Goal: Task Accomplishment & Management: Manage account settings

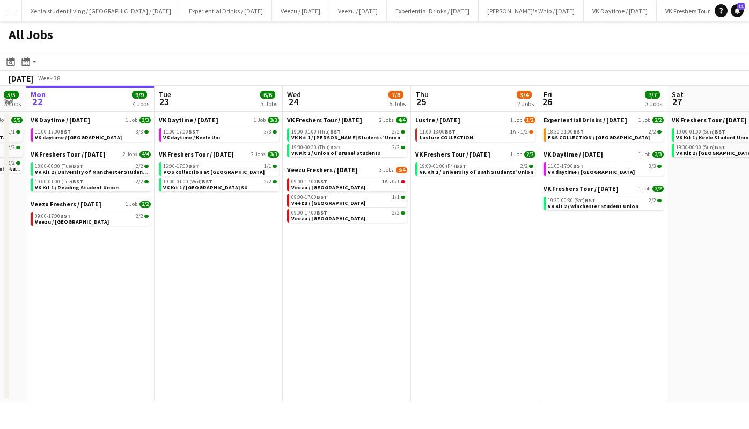
scroll to position [0, 359]
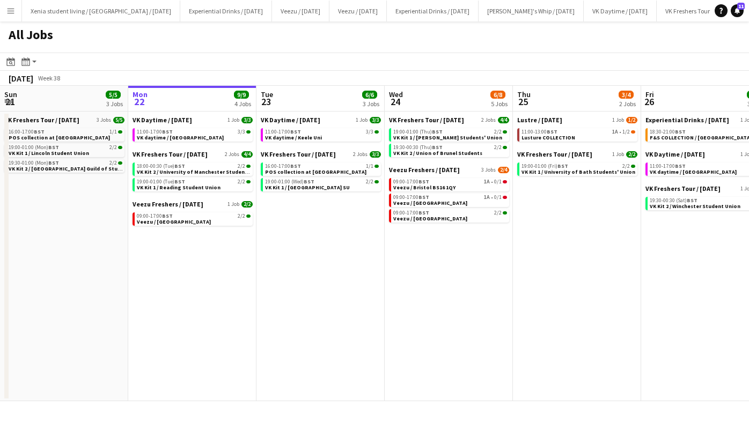
scroll to position [0, 354]
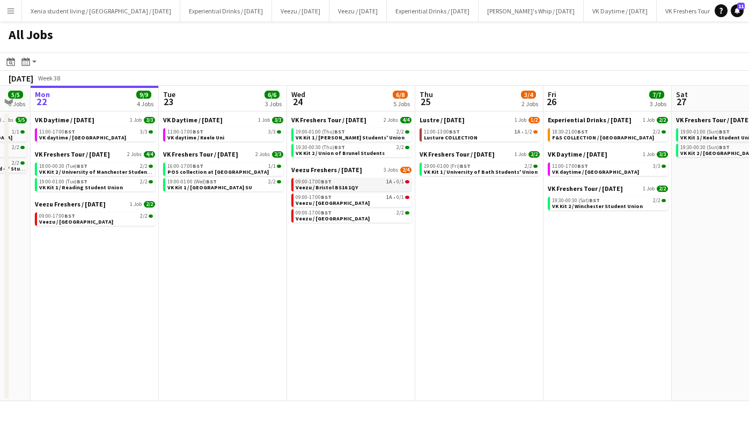
click at [324, 185] on span "Veezu / Bristol BS16 1QY" at bounding box center [327, 187] width 62 height 7
click at [4, 8] on button "Menu" at bounding box center [10, 10] width 21 height 21
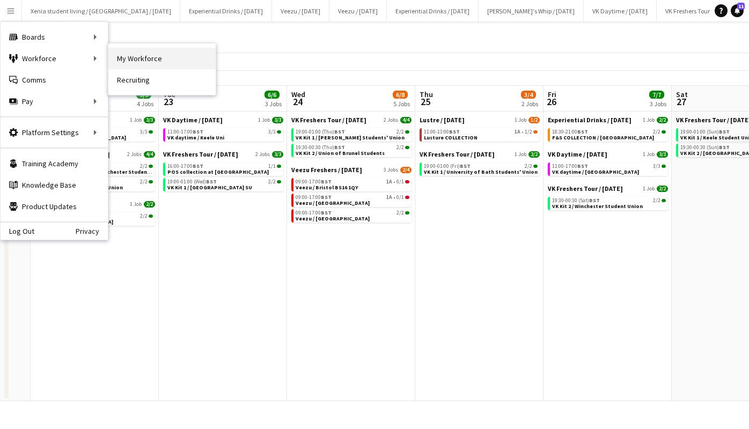
click at [129, 60] on link "My Workforce" at bounding box center [161, 58] width 107 height 21
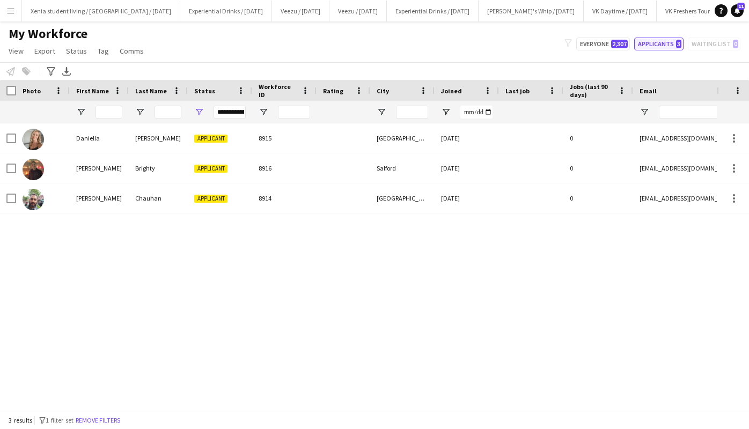
click at [659, 46] on button "Applicants 3" at bounding box center [658, 44] width 49 height 13
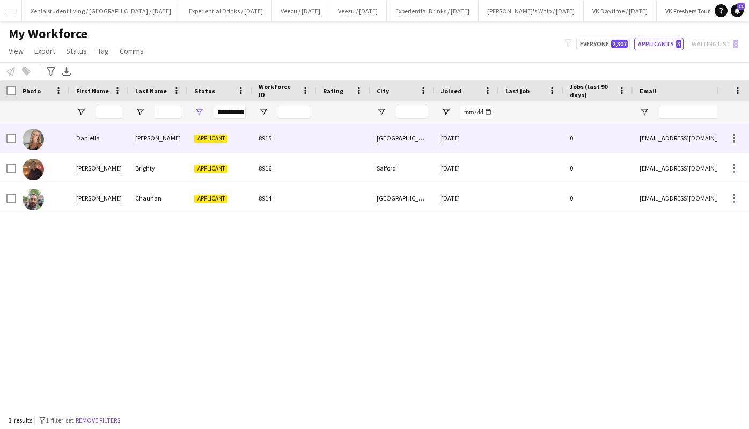
click at [213, 139] on span "Applicant" at bounding box center [210, 139] width 33 height 8
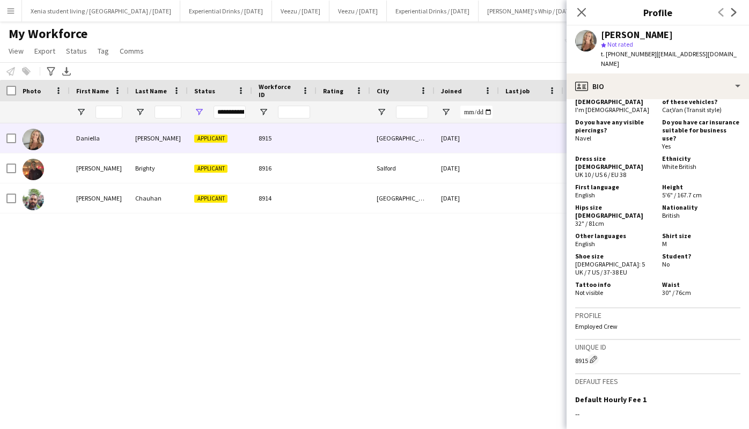
scroll to position [582, 0]
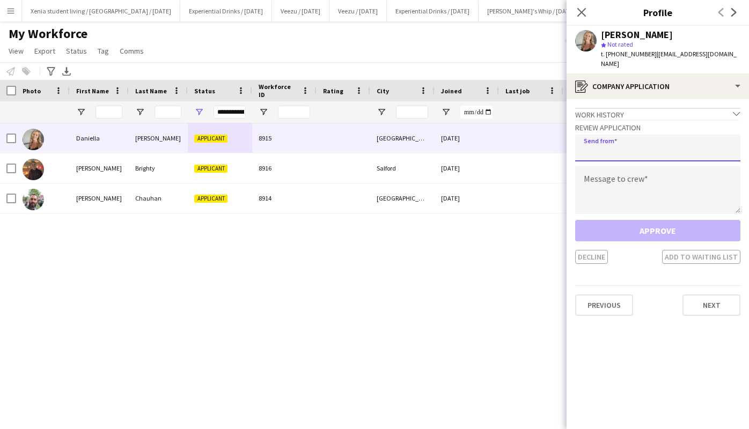
click at [646, 141] on input "email" at bounding box center [657, 148] width 165 height 27
type input "**********"
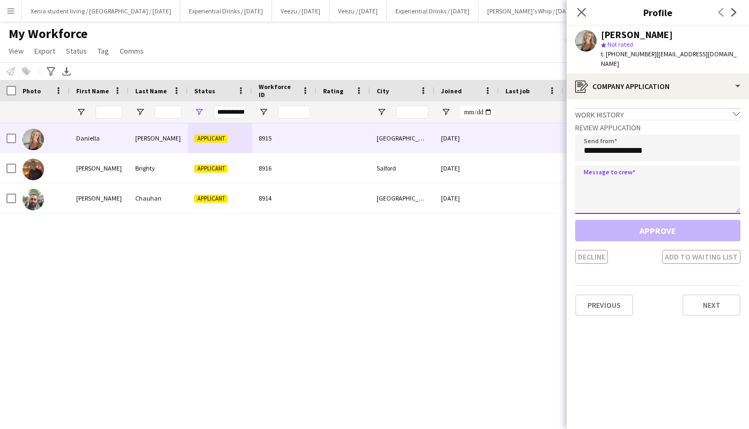
click at [634, 198] on textarea at bounding box center [657, 190] width 165 height 48
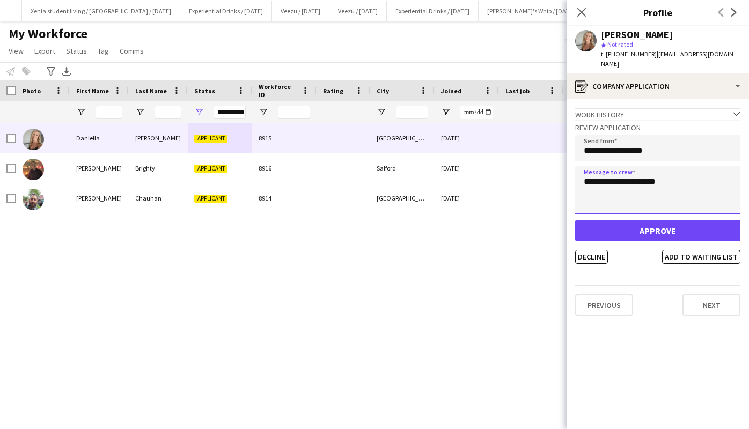
type textarea "**********"
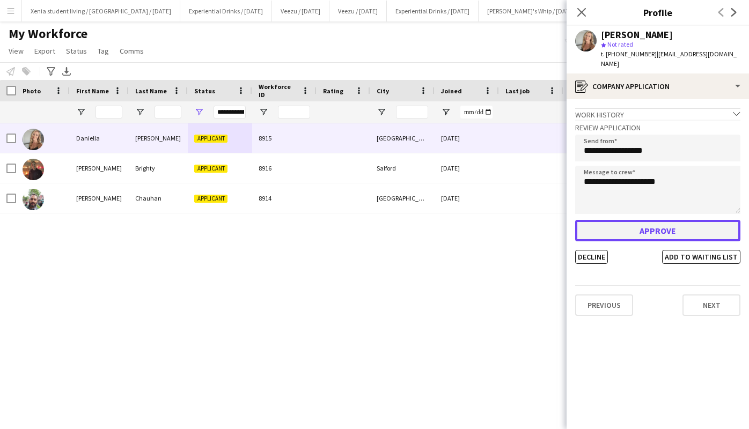
click at [642, 223] on button "Approve" at bounding box center [657, 230] width 165 height 21
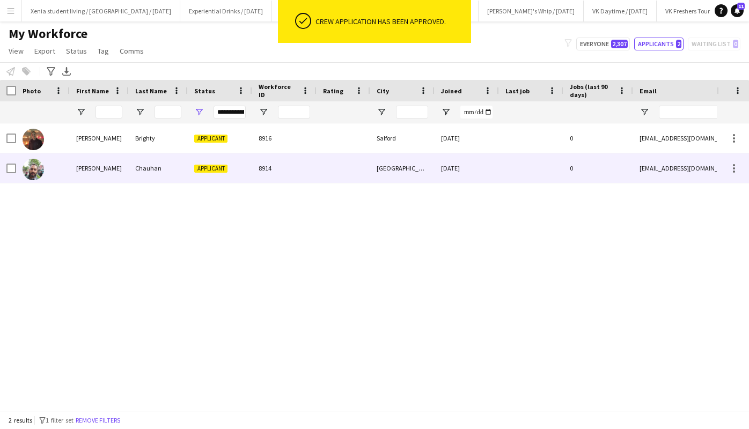
click at [492, 167] on div "21-09-2025" at bounding box center [467, 169] width 64 height 30
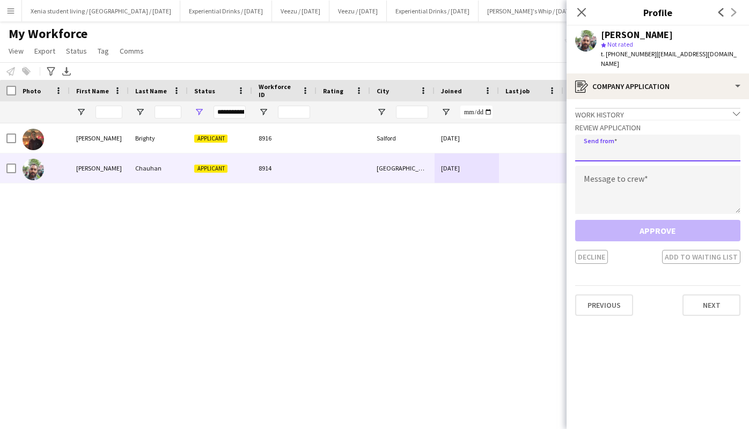
click at [644, 142] on input "email" at bounding box center [657, 148] width 165 height 27
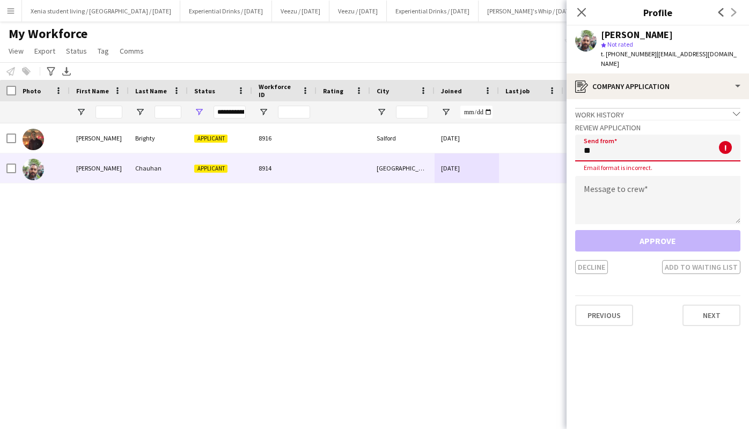
type input "**********"
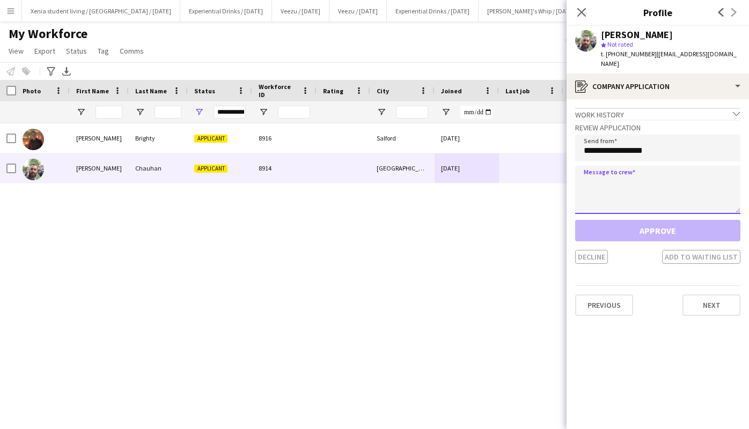
click at [636, 187] on textarea at bounding box center [657, 190] width 165 height 48
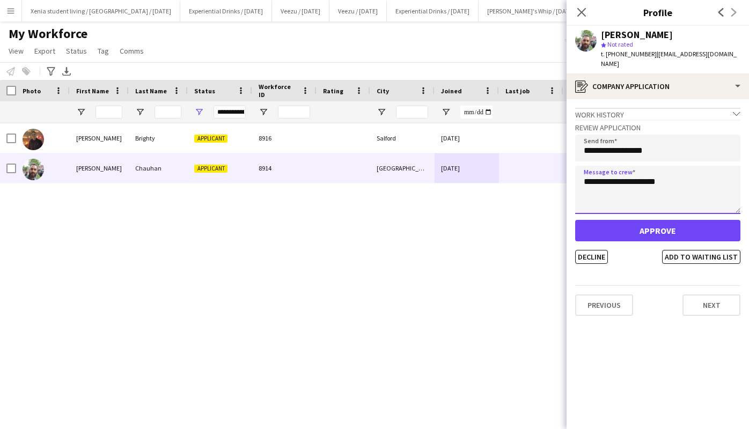
type textarea "**********"
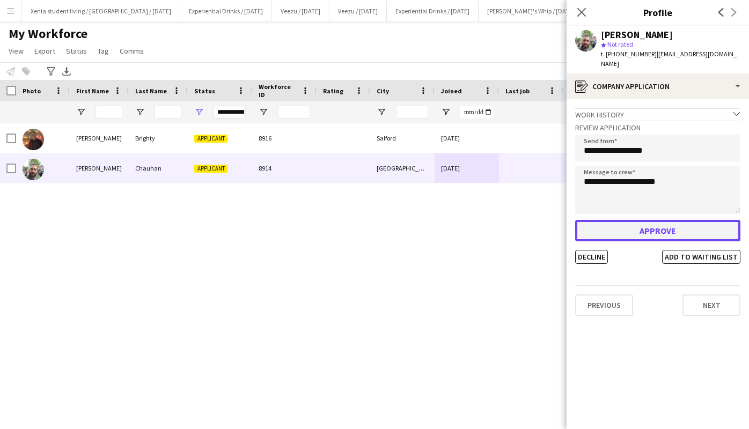
click at [639, 221] on button "Approve" at bounding box center [657, 230] width 165 height 21
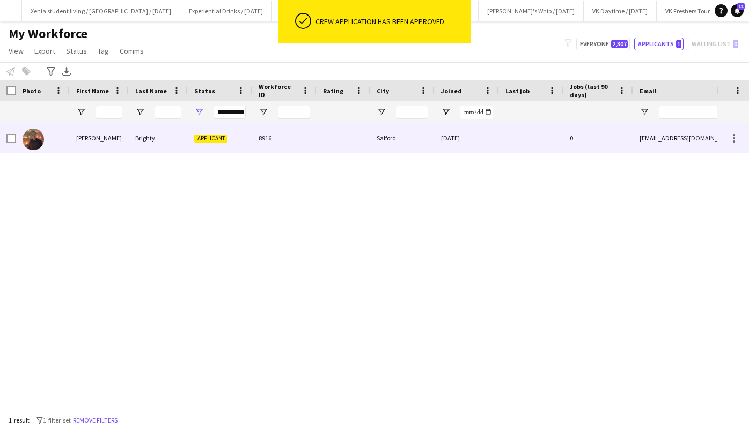
click at [403, 144] on div "Salford" at bounding box center [402, 138] width 64 height 30
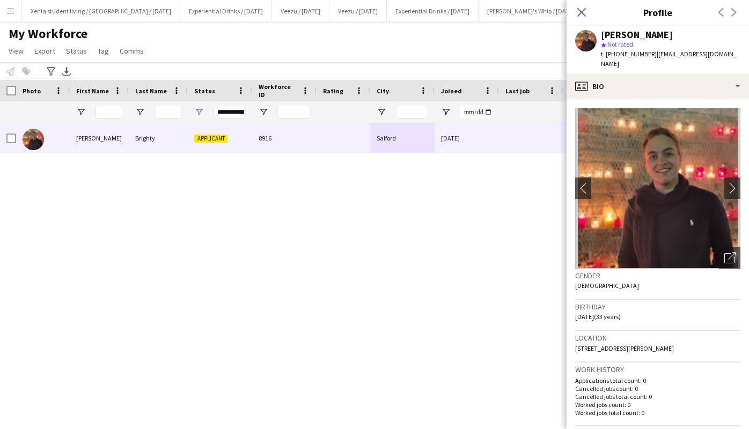
drag, startPoint x: 651, startPoint y: 54, endPoint x: 719, endPoint y: 50, distance: 67.7
click at [719, 50] on div "Glenn Brighty star Not rated t. +447426282104 | gtbrighty@gmail.com" at bounding box center [658, 50] width 183 height 48
drag, startPoint x: 719, startPoint y: 50, endPoint x: 699, endPoint y: 37, distance: 23.2
click at [699, 37] on div "Glenn Brighty" at bounding box center [671, 35] width 140 height 10
drag, startPoint x: 652, startPoint y: 54, endPoint x: 717, endPoint y: 52, distance: 65.0
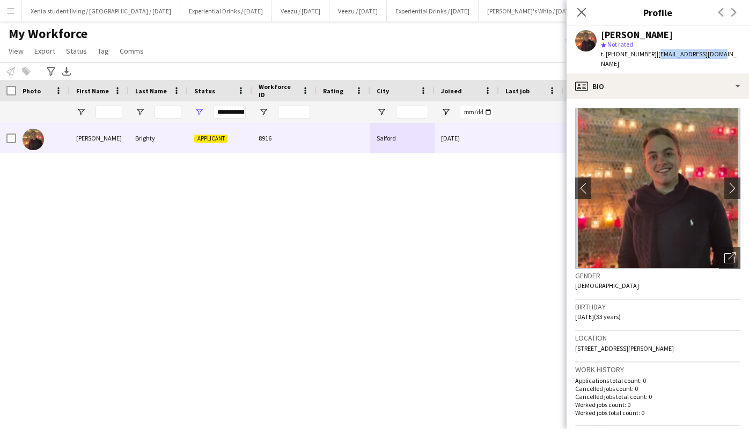
click at [717, 52] on div "Glenn Brighty star Not rated t. +447426282104 | gtbrighty@gmail.com" at bounding box center [658, 50] width 183 height 48
copy span "gtbrighty@gmail.com"
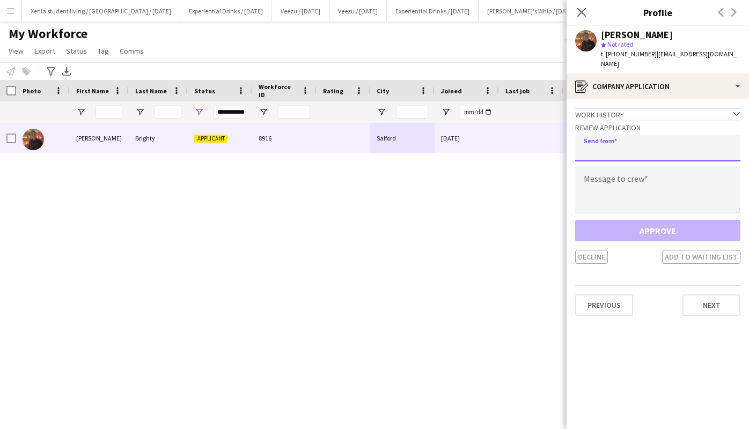
click at [672, 140] on input "email" at bounding box center [657, 148] width 165 height 27
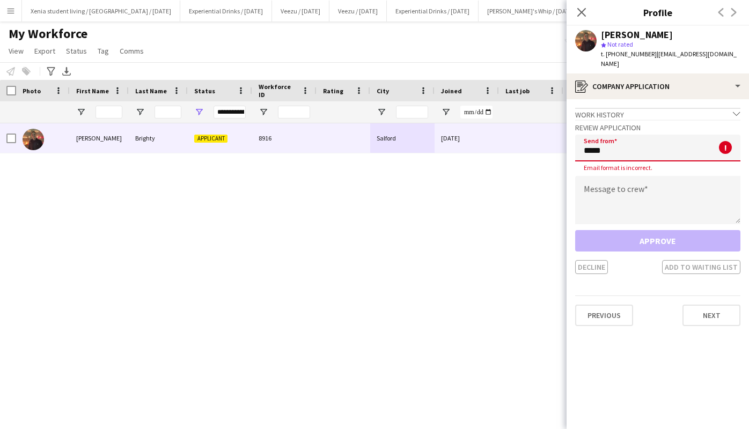
type input "**********"
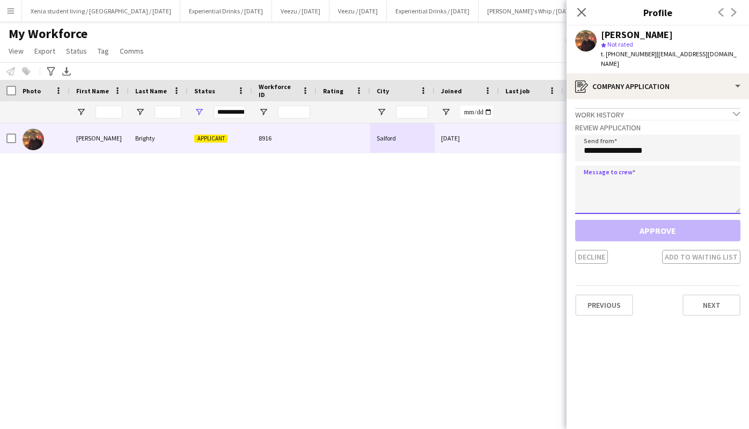
click at [637, 179] on textarea at bounding box center [657, 190] width 165 height 48
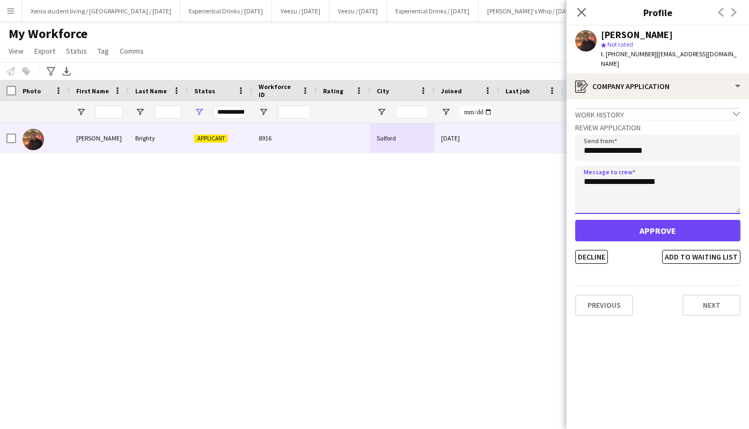
type textarea "**********"
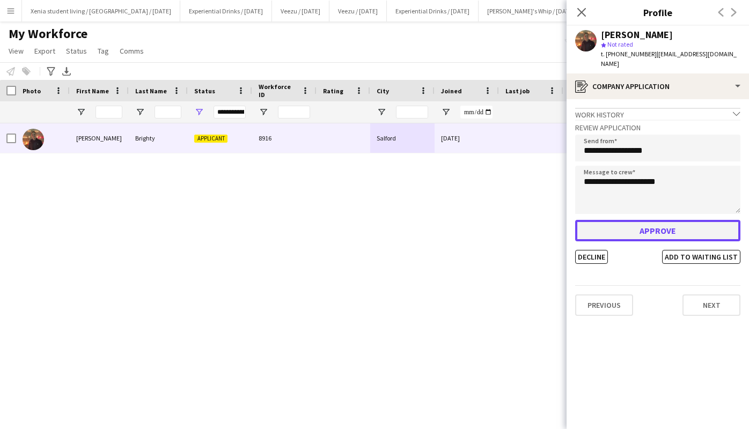
click at [645, 220] on button "Approve" at bounding box center [657, 230] width 165 height 21
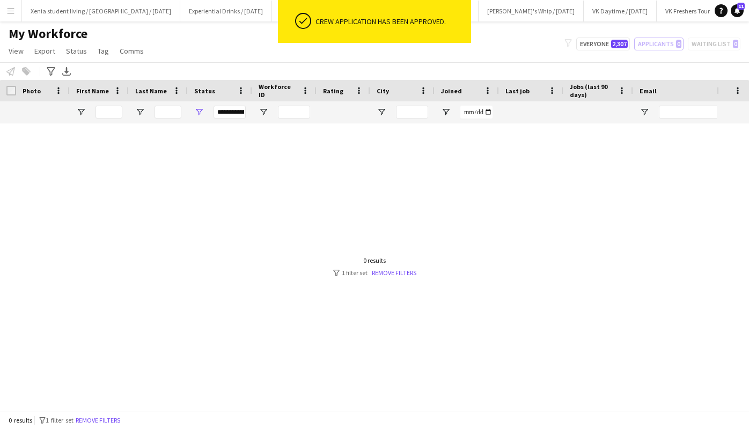
click at [0, 11] on html "ok-circled Crew application has been approved. Menu Boards Boards Boards All jo…" at bounding box center [374, 214] width 749 height 429
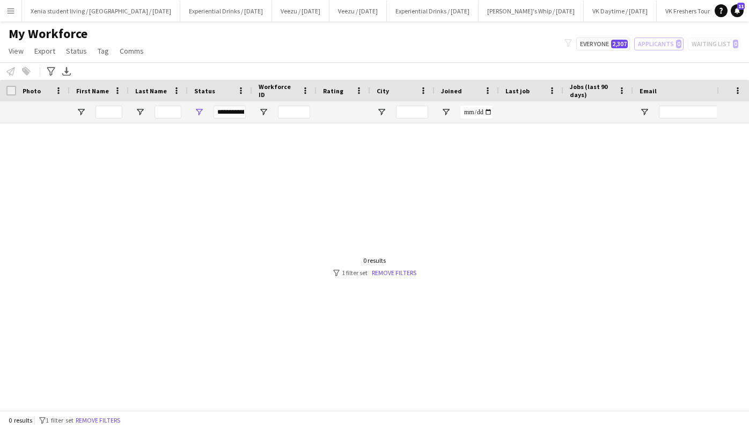
click at [6, 11] on app-icon "Menu" at bounding box center [10, 10] width 9 height 9
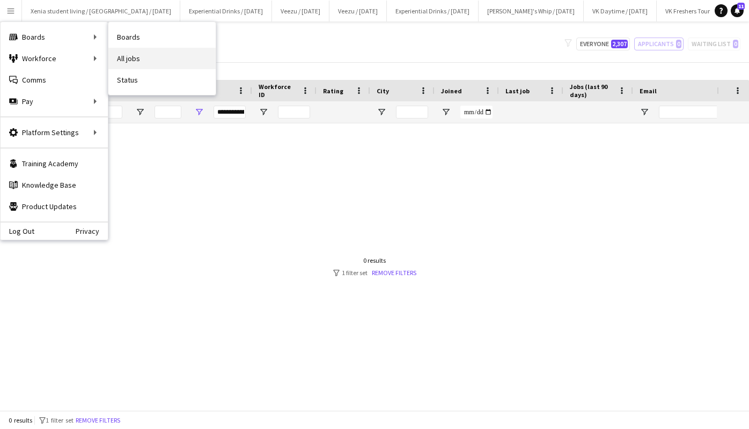
click at [126, 55] on link "All jobs" at bounding box center [161, 58] width 107 height 21
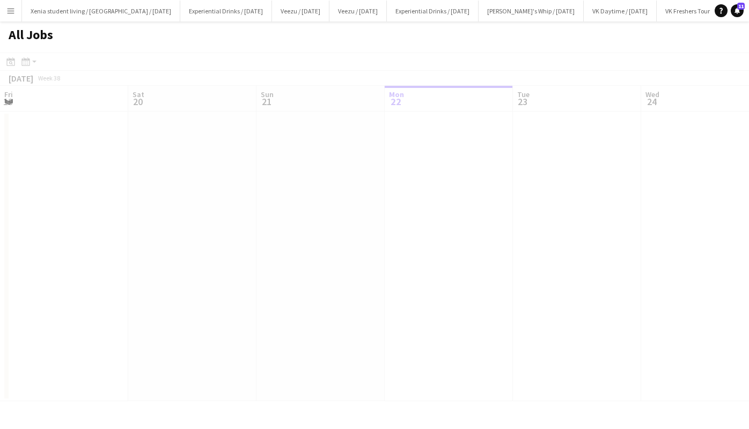
scroll to position [0, 257]
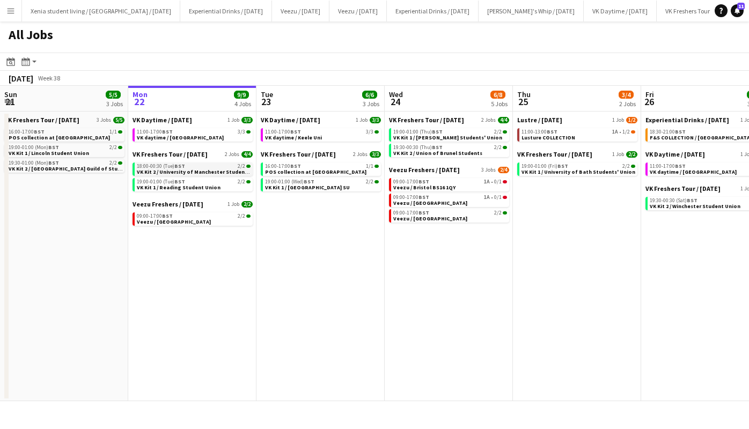
click at [193, 166] on div "18:00-00:30 (Tue) BST 2/2" at bounding box center [194, 166] width 114 height 5
click at [447, 185] on span "Veezu / Bristol BS16 1QY" at bounding box center [424, 187] width 62 height 7
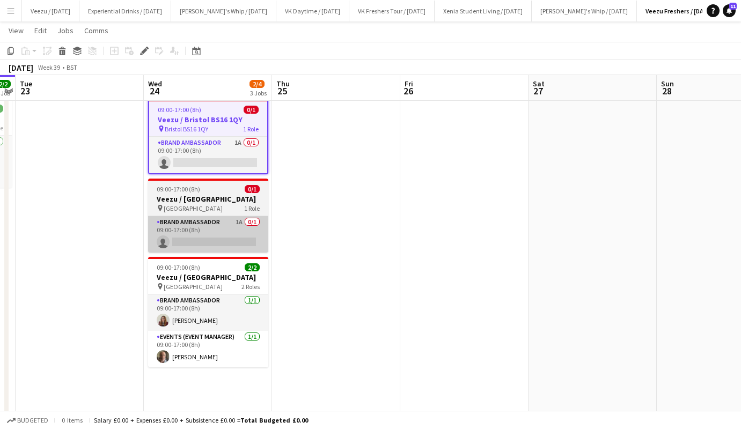
scroll to position [28, 0]
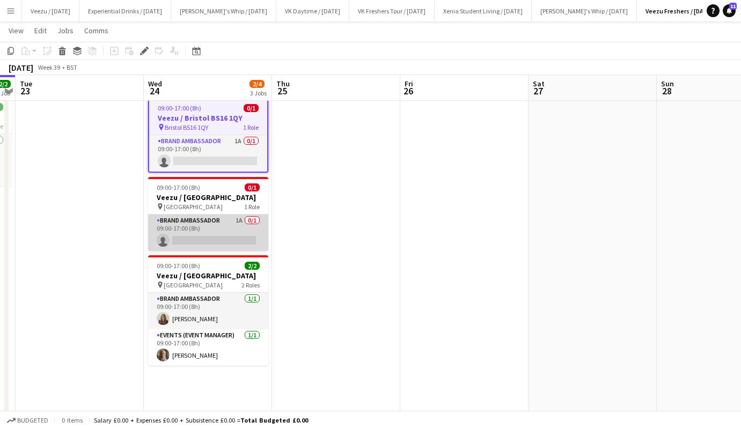
click at [209, 232] on app-card-role "Brand Ambassador 1A 0/1 09:00-17:00 (8h) single-neutral-actions" at bounding box center [208, 233] width 120 height 37
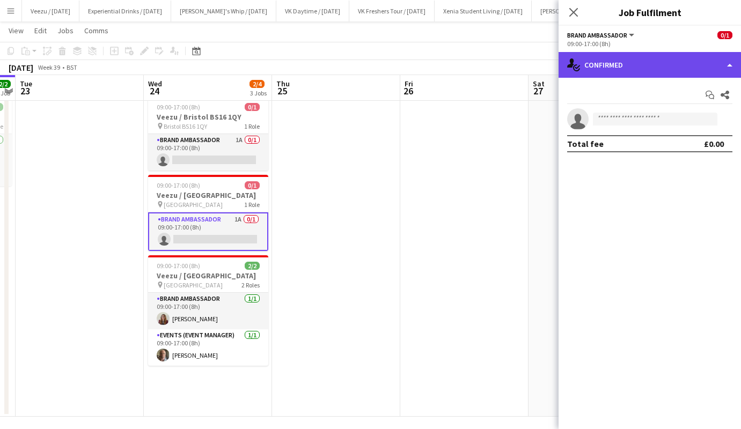
click at [623, 74] on div "single-neutral-actions-check-2 Confirmed" at bounding box center [650, 65] width 183 height 26
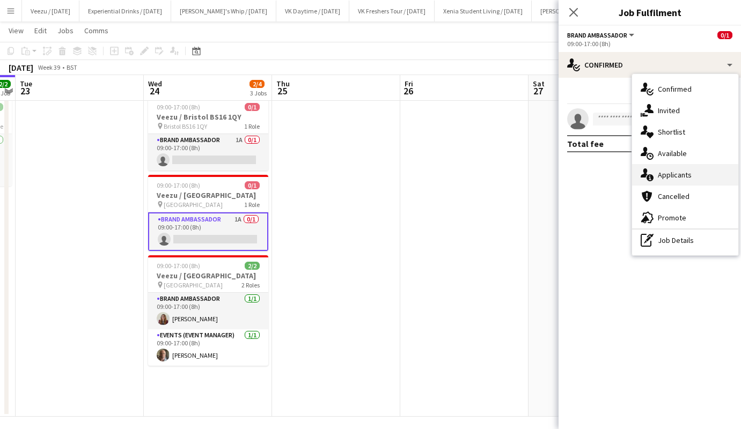
click at [668, 170] on span "Applicants" at bounding box center [675, 175] width 34 height 10
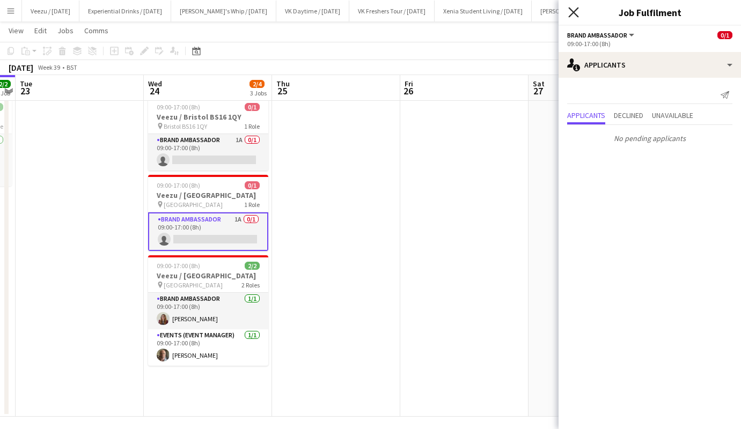
click at [576, 12] on icon "Close pop-in" at bounding box center [573, 12] width 10 height 10
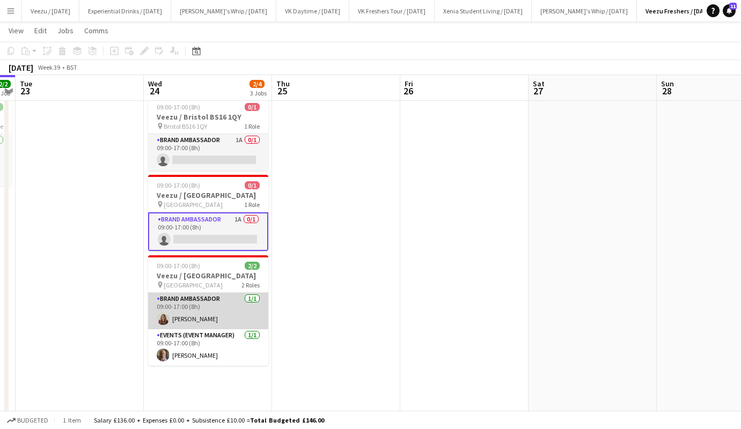
click at [189, 326] on app-card-role "Brand Ambassador 1/1 09:00-17:00 (8h) Linzi Agnew" at bounding box center [208, 311] width 120 height 37
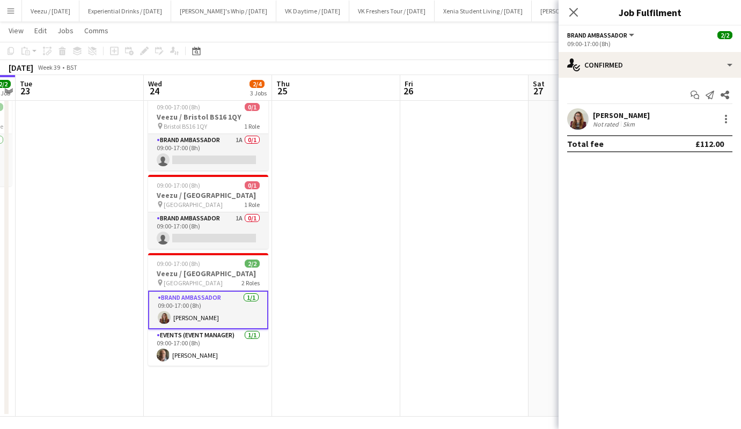
click at [619, 113] on div "[PERSON_NAME]" at bounding box center [621, 116] width 57 height 10
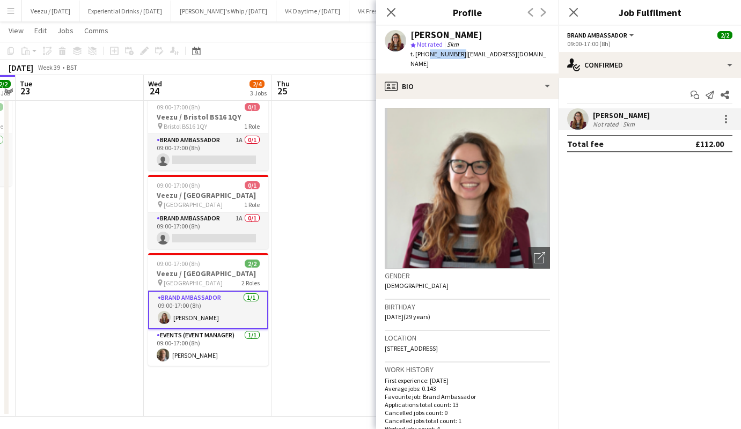
drag, startPoint x: 424, startPoint y: 52, endPoint x: 457, endPoint y: 55, distance: 33.4
click at [457, 55] on span "t. +447572815036" at bounding box center [439, 54] width 56 height 8
copy span "7572815036"
click at [196, 362] on app-card-role "Events (Event Manager) 1/1 09:00-17:00 (8h) Duncan Strafford" at bounding box center [208, 348] width 120 height 37
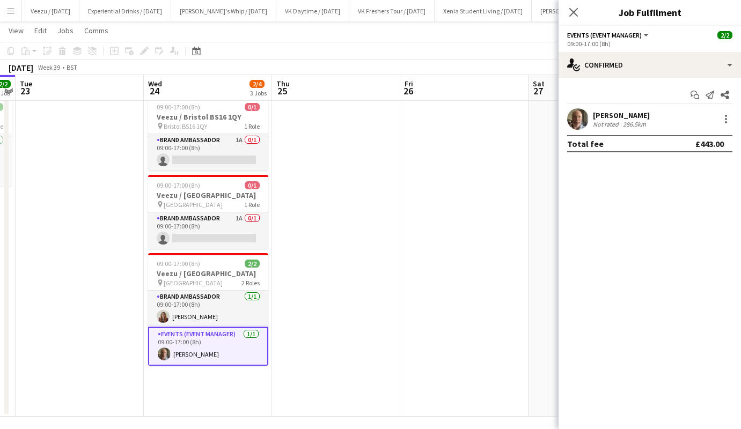
click at [196, 362] on app-card-role "Events (Event Manager) 1/1 09:00-17:00 (8h) Duncan Strafford" at bounding box center [208, 346] width 120 height 39
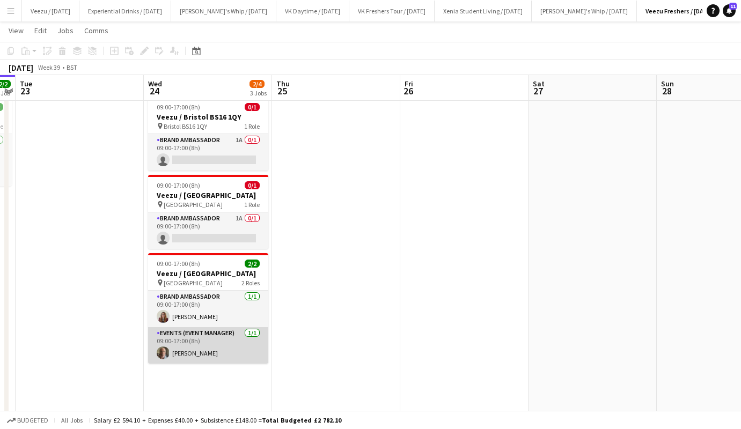
click at [196, 362] on app-card-role "Events (Event Manager) 1/1 09:00-17:00 (8h) Duncan Strafford" at bounding box center [208, 345] width 120 height 37
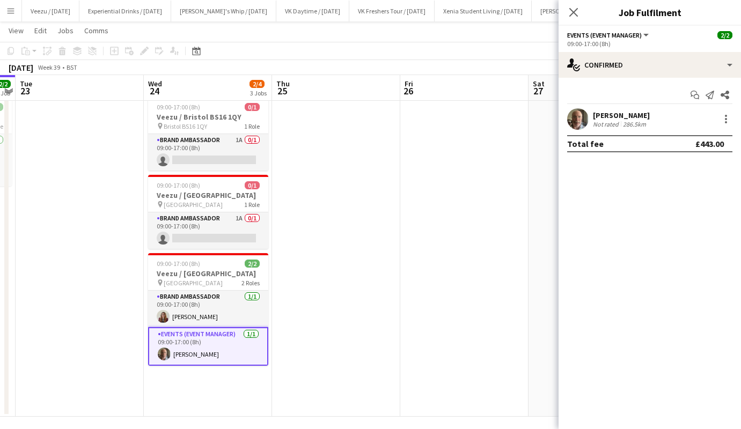
click at [607, 113] on div "[PERSON_NAME]" at bounding box center [621, 116] width 57 height 10
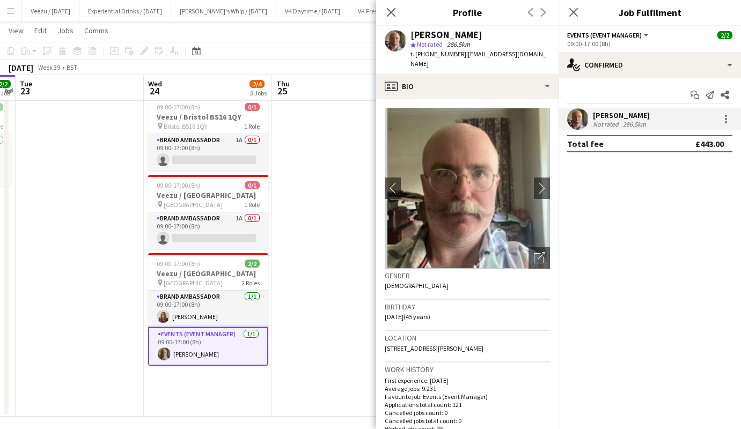
drag, startPoint x: 426, startPoint y: 53, endPoint x: 459, endPoint y: 56, distance: 32.9
click at [459, 56] on div "t. +447815507798 | dnsworldtour@hotmail.com" at bounding box center [481, 58] width 140 height 19
copy span "7815507798"
click at [177, 326] on app-card-role "Brand Ambassador 1/1 09:00-17:00 (8h) Linzi Agnew" at bounding box center [208, 309] width 120 height 37
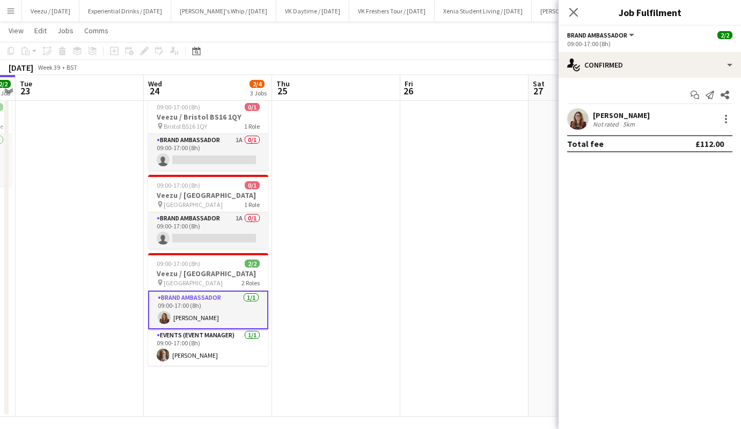
click at [622, 110] on div "Linzi Agnew Not rated 5km" at bounding box center [650, 118] width 183 height 21
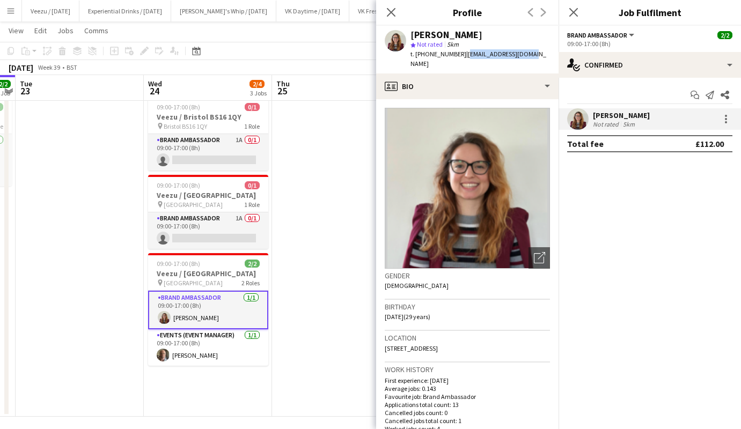
drag, startPoint x: 462, startPoint y: 54, endPoint x: 530, endPoint y: 54, distance: 68.7
click at [530, 54] on div "Linzi Agnew star Not rated 5km t. +447572815036 | agnewlinzi@gmail.com" at bounding box center [467, 50] width 183 height 48
copy span "agnewlinzi@gmail.com"
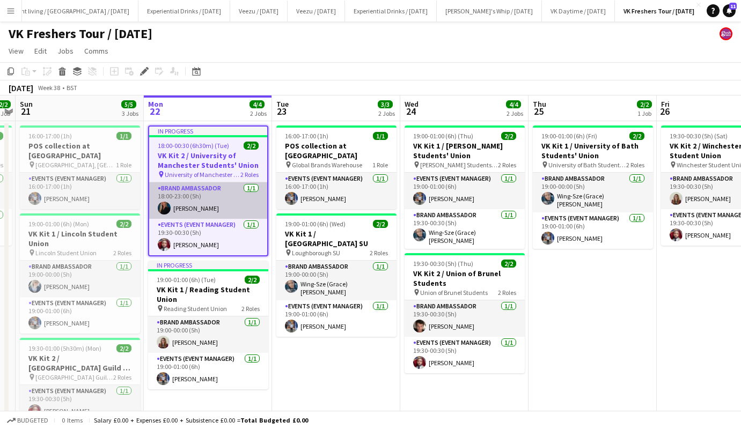
click at [210, 206] on app-card-role "Brand Ambassador 1/1 18:00-23:00 (5h) Jessica Jackson" at bounding box center [208, 201] width 118 height 37
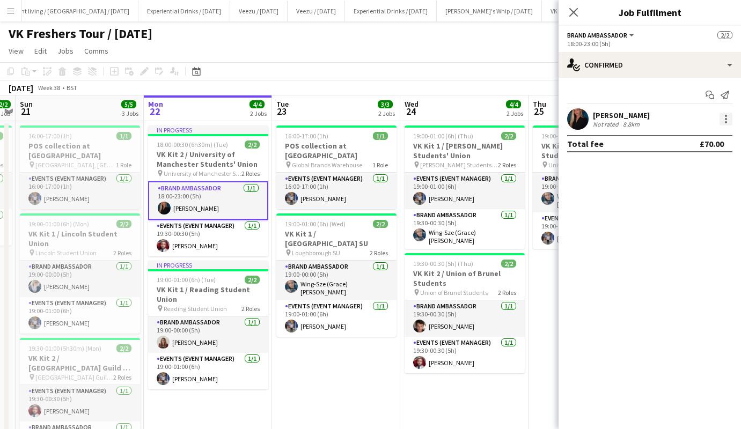
click at [726, 120] on div at bounding box center [726, 119] width 13 height 13
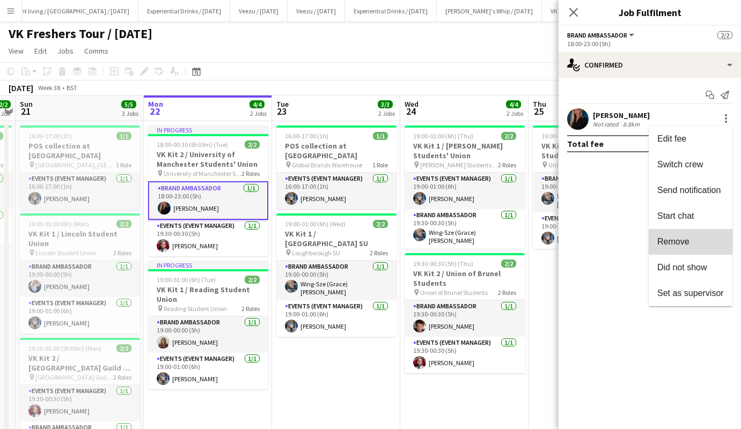
click at [694, 236] on button "Remove" at bounding box center [691, 242] width 84 height 26
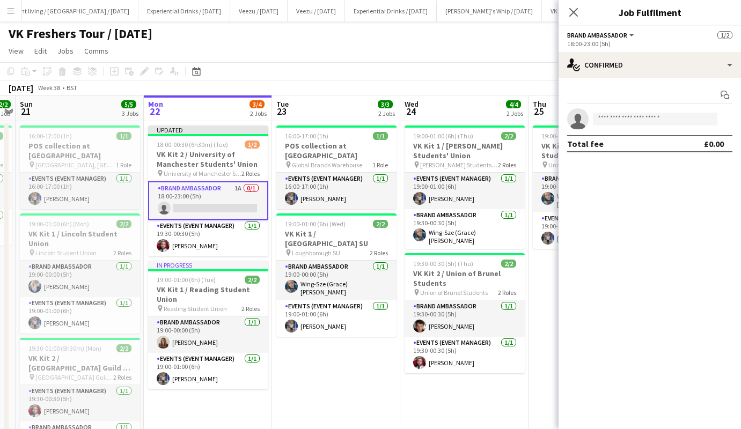
click at [237, 206] on app-card-role "Brand Ambassador 1A 0/1 18:00-23:00 (5h) single-neutral-actions" at bounding box center [208, 200] width 120 height 39
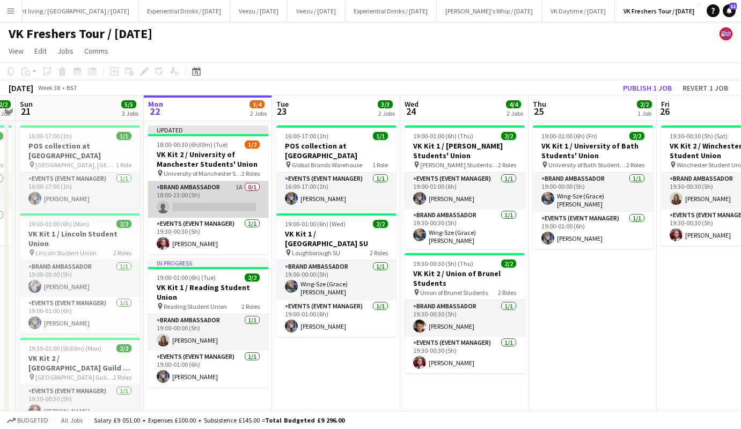
click at [241, 207] on app-card-role "Brand Ambassador 1A 0/1 18:00-23:00 (5h) single-neutral-actions" at bounding box center [208, 199] width 120 height 37
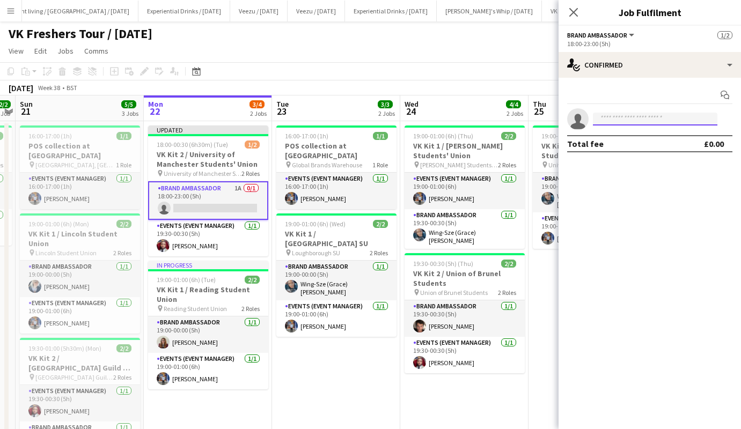
click at [629, 120] on input at bounding box center [655, 119] width 125 height 13
paste input "**********"
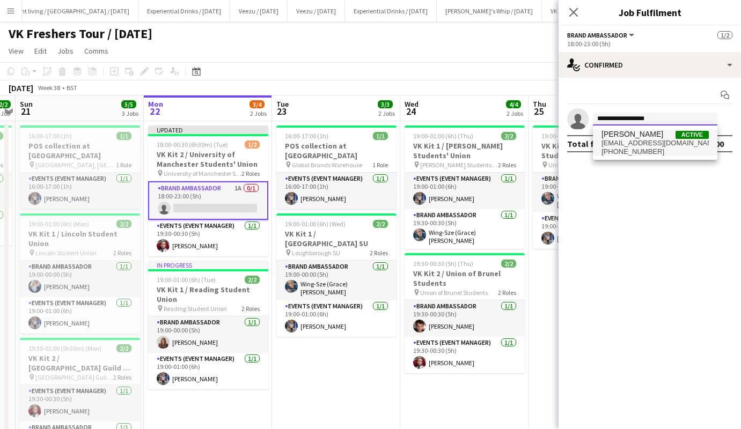
type input "**********"
click at [643, 139] on span "gtbrighty@gmail.com" at bounding box center [655, 143] width 107 height 9
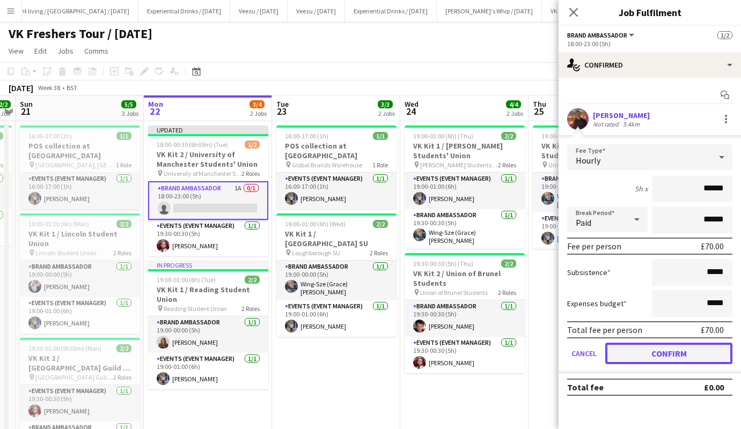
click at [665, 350] on button "Confirm" at bounding box center [669, 353] width 127 height 21
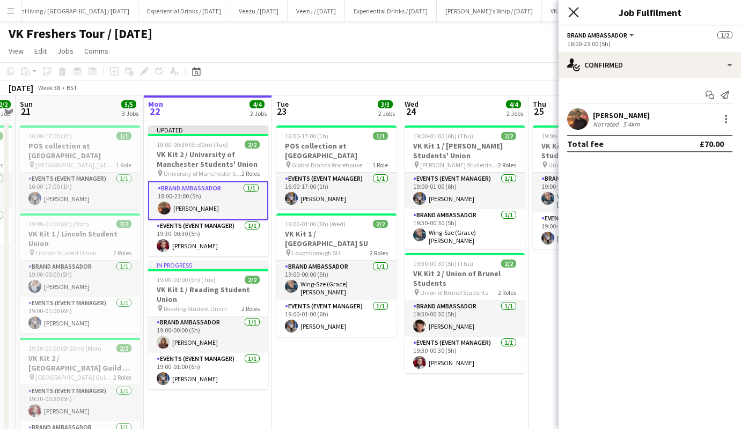
click at [577, 11] on icon "Close pop-in" at bounding box center [573, 12] width 10 height 10
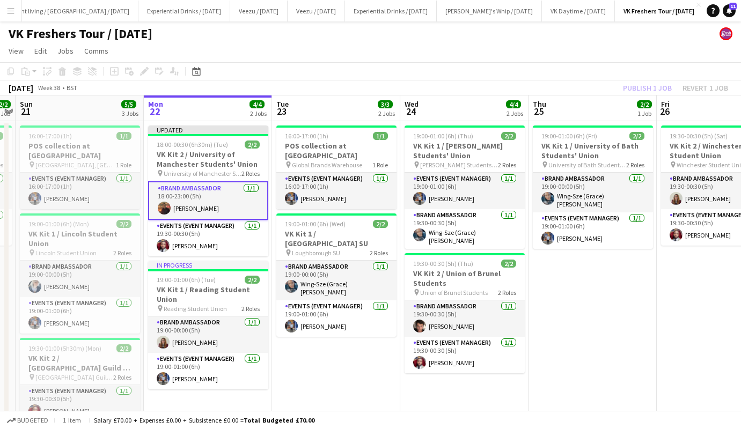
click at [653, 84] on div "Publish 1 job Revert 1 job" at bounding box center [675, 88] width 131 height 14
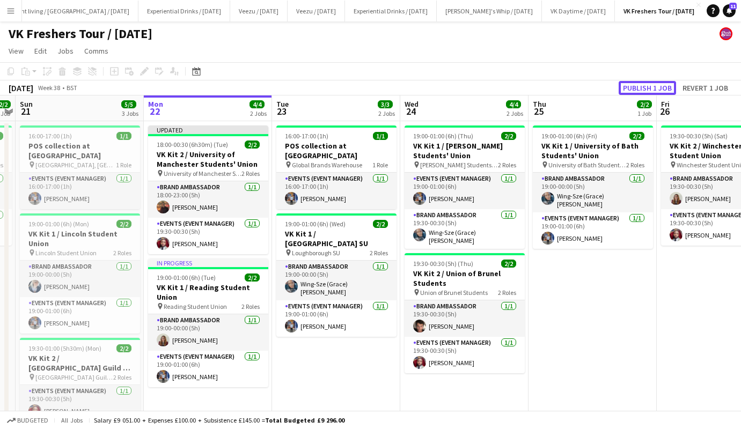
click at [653, 84] on button "Publish 1 job" at bounding box center [647, 88] width 57 height 14
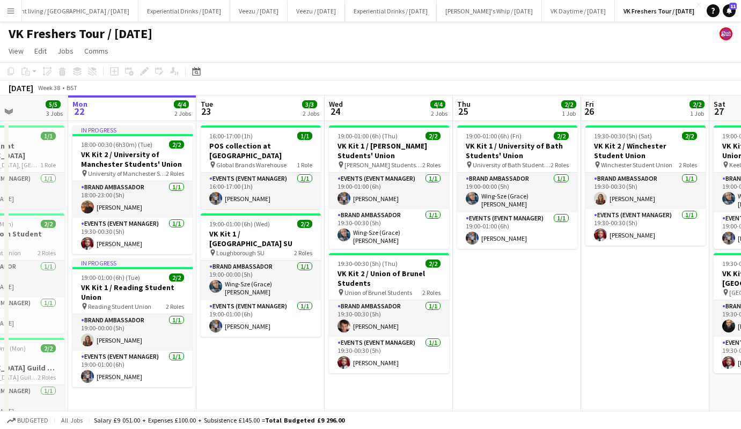
scroll to position [0, 316]
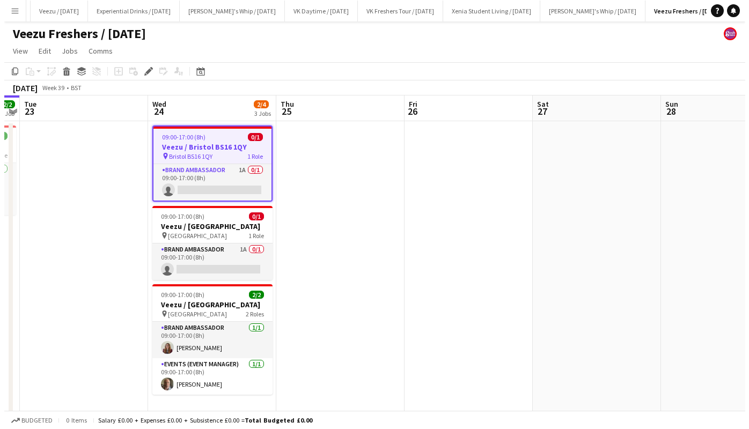
scroll to position [0, 308]
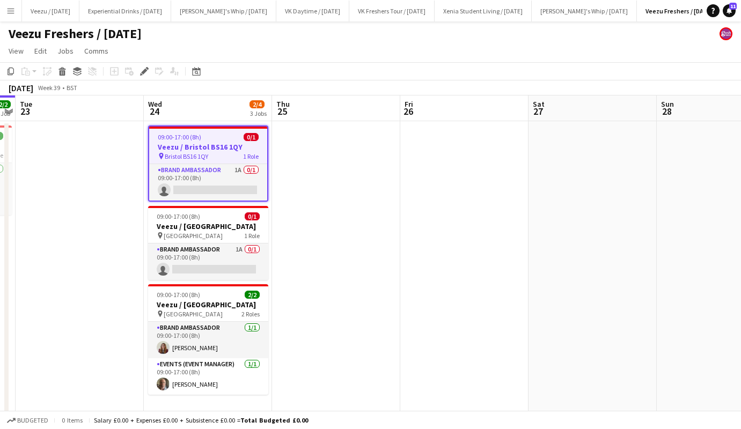
click at [211, 143] on h3 "Veezu / Bristol BS16 1QY" at bounding box center [208, 147] width 118 height 10
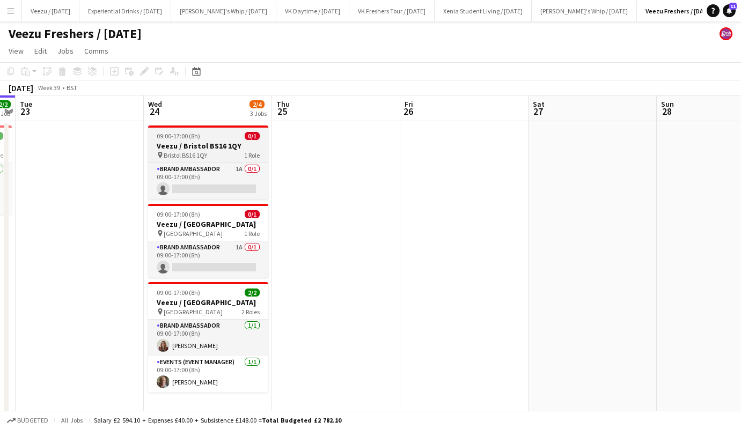
click at [211, 143] on h3 "Veezu / Bristol BS16 1QY" at bounding box center [208, 146] width 120 height 10
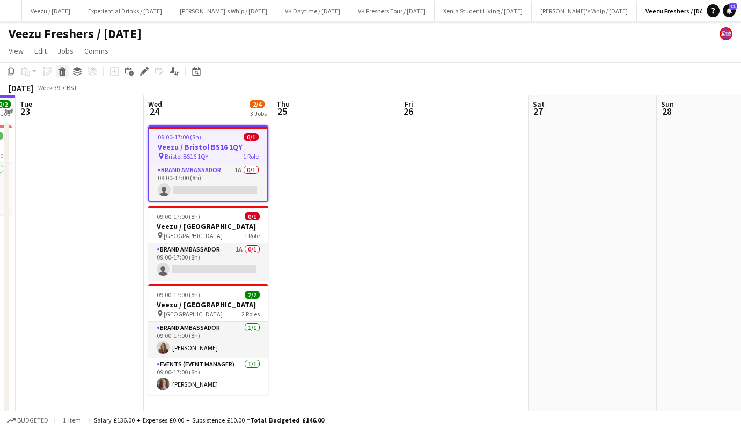
click at [61, 69] on icon at bounding box center [62, 68] width 7 height 3
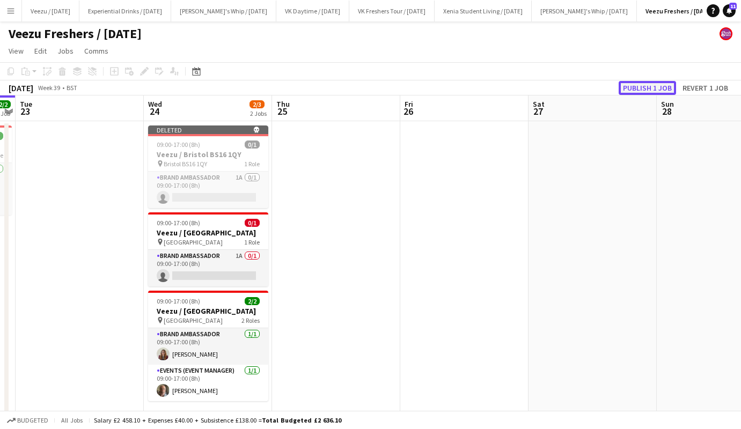
click at [637, 86] on button "Publish 1 job" at bounding box center [647, 88] width 57 height 14
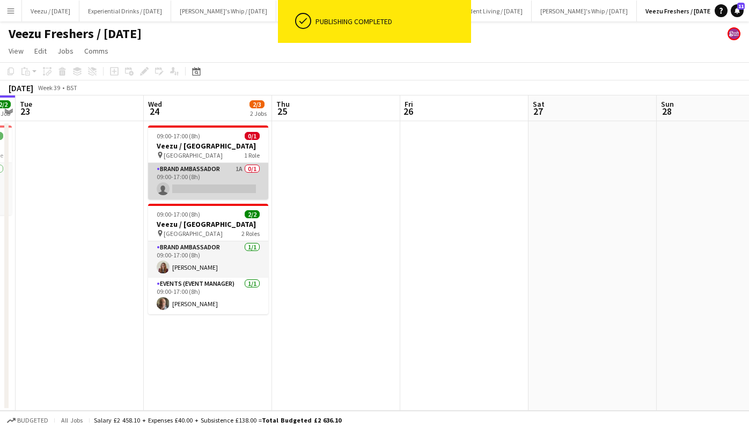
click at [205, 186] on app-card-role "Brand Ambassador 1A 0/1 09:00-17:00 (8h) single-neutral-actions" at bounding box center [208, 181] width 120 height 37
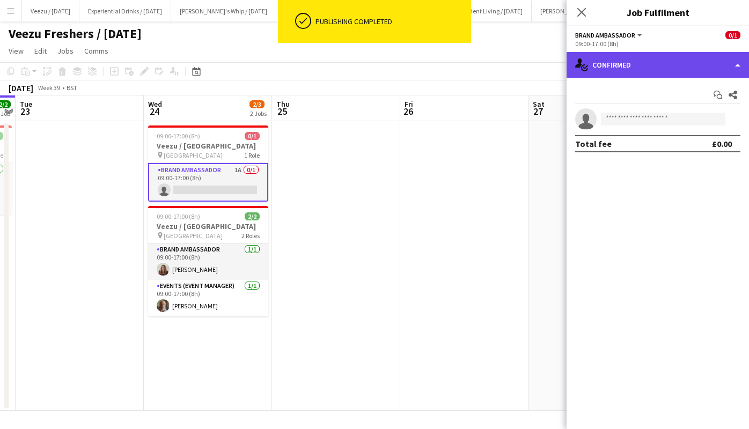
click at [619, 66] on div "single-neutral-actions-check-2 Confirmed" at bounding box center [658, 65] width 183 height 26
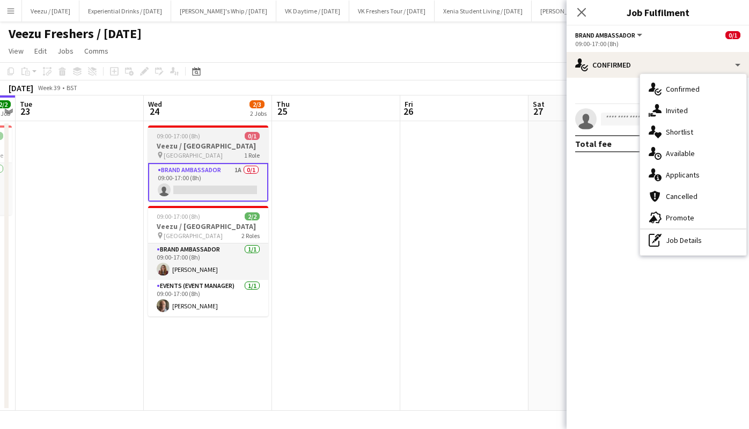
click at [170, 144] on h3 "Veezu / [GEOGRAPHIC_DATA]" at bounding box center [208, 146] width 120 height 10
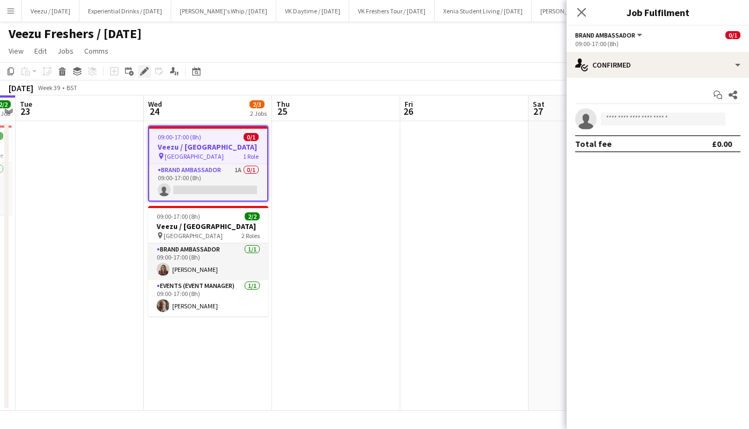
click at [143, 68] on icon "Edit" at bounding box center [144, 71] width 9 height 9
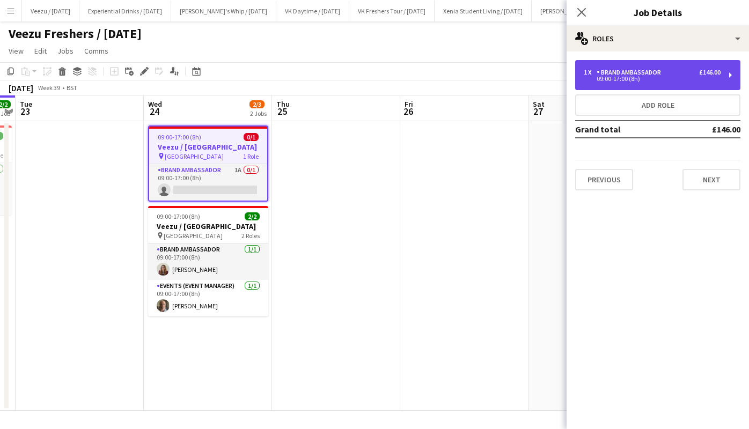
click at [694, 72] on div "1 x Brand Ambassador £146.00" at bounding box center [652, 73] width 137 height 8
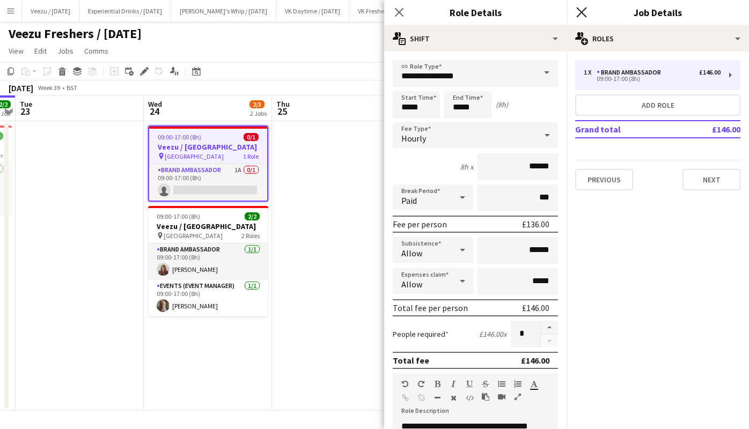
click at [580, 12] on icon "Close pop-in" at bounding box center [582, 12] width 10 height 10
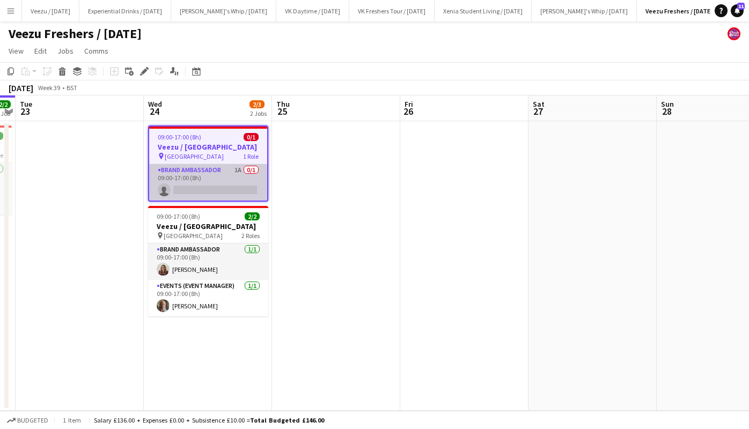
click at [226, 191] on app-card-role "Brand Ambassador 1A 0/1 09:00-17:00 (8h) single-neutral-actions" at bounding box center [208, 182] width 118 height 37
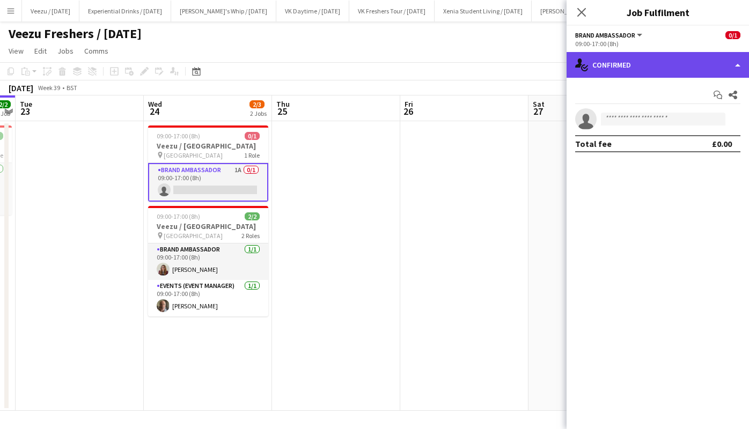
click at [629, 69] on div "single-neutral-actions-check-2 Confirmed" at bounding box center [658, 65] width 183 height 26
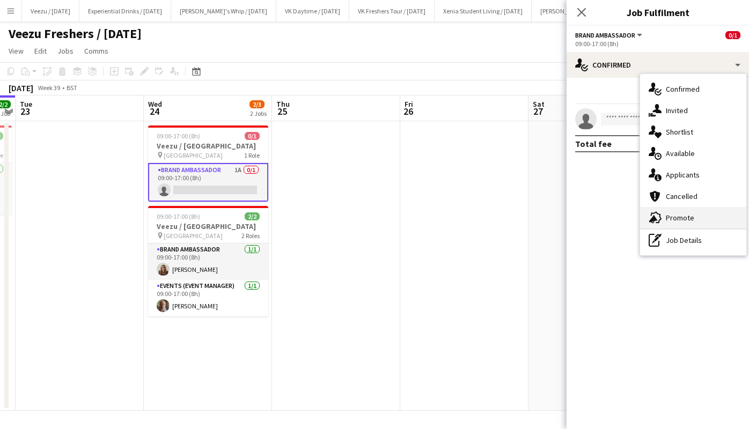
click at [681, 217] on span "Promote" at bounding box center [680, 218] width 28 height 10
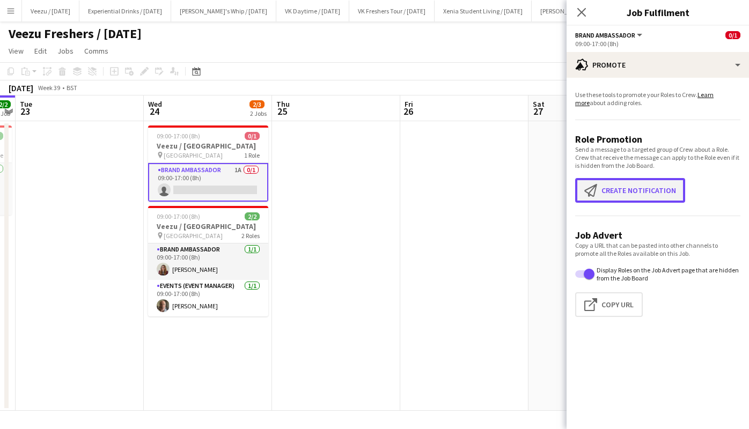
click at [643, 194] on button "Create notification Create notification" at bounding box center [630, 190] width 110 height 25
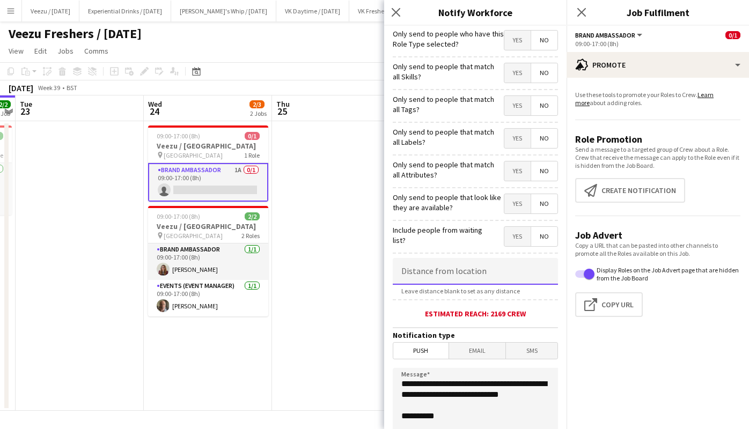
click at [498, 269] on input at bounding box center [475, 271] width 165 height 27
type input "*****"
click at [526, 351] on span "SMS" at bounding box center [532, 351] width 52 height 16
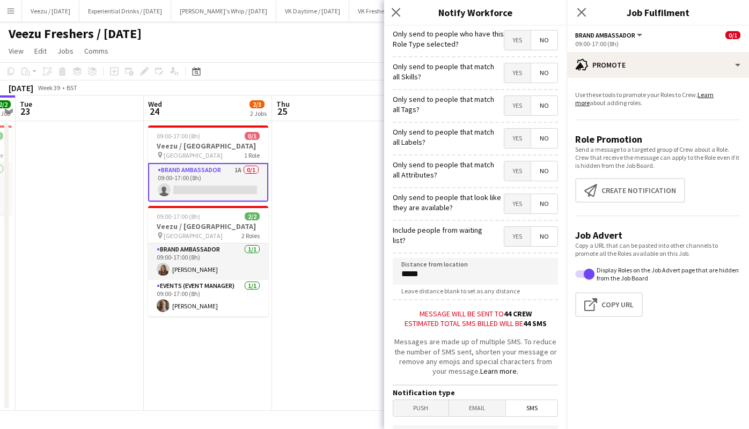
scroll to position [105, 0]
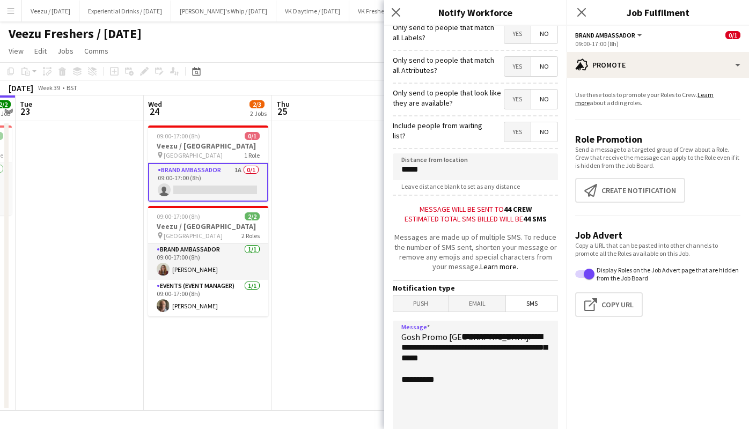
click at [463, 338] on textarea "**********" at bounding box center [475, 387] width 165 height 132
click at [528, 305] on span "SMS" at bounding box center [532, 304] width 52 height 16
click at [430, 352] on textarea "**********" at bounding box center [475, 387] width 165 height 132
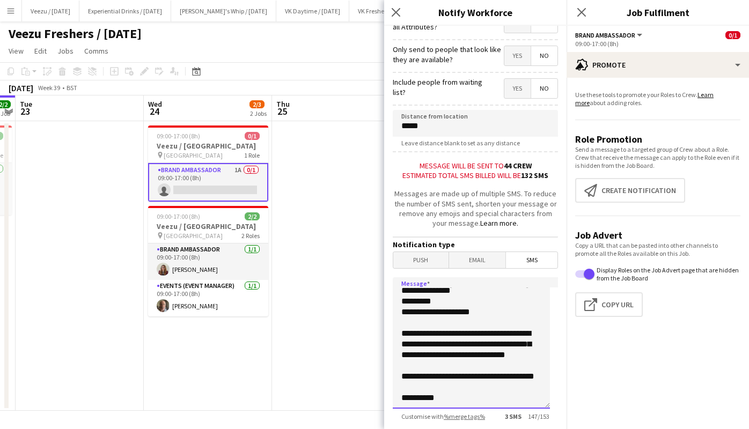
scroll to position [99, 0]
drag, startPoint x: 402, startPoint y: 317, endPoint x: 508, endPoint y: 418, distance: 146.2
click at [508, 418] on app-form-group "**********" at bounding box center [475, 349] width 165 height 143
click at [508, 418] on div "Customise with %merge tags% 3 SMS 147 / 153" at bounding box center [475, 417] width 165 height 8
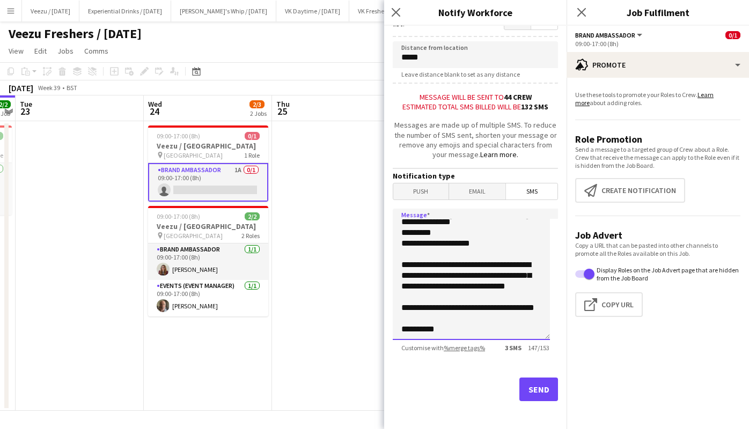
scroll to position [229, 0]
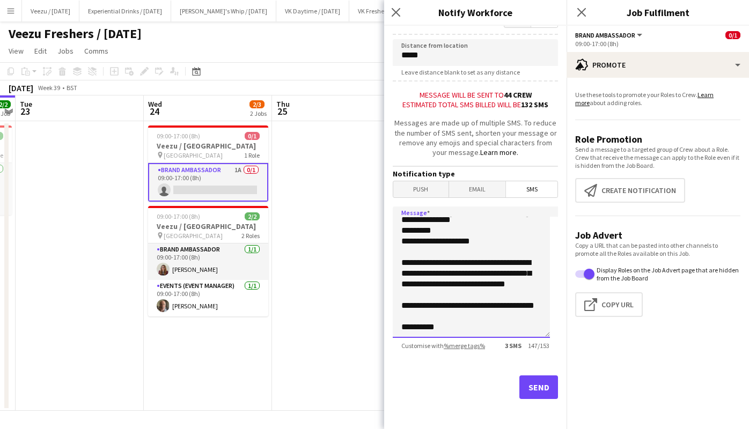
drag, startPoint x: 403, startPoint y: 316, endPoint x: 476, endPoint y: 309, distance: 73.9
click at [476, 309] on textarea "**********" at bounding box center [471, 273] width 157 height 132
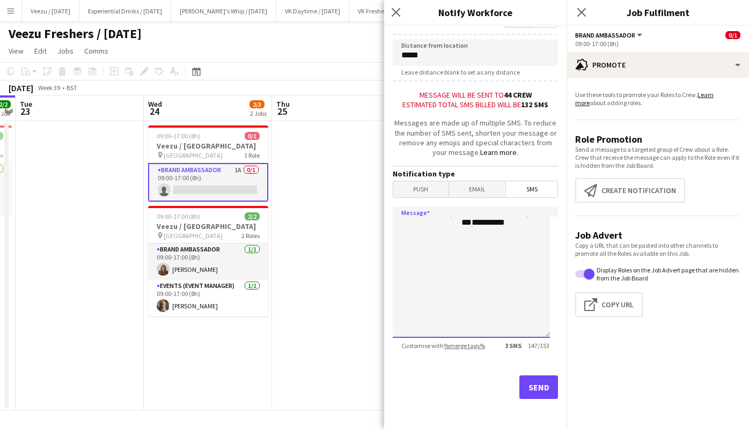
scroll to position [0, 0]
type textarea "**********"
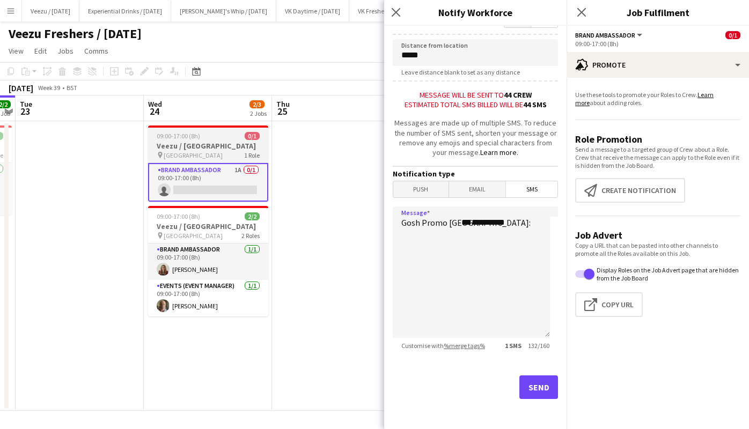
click at [206, 137] on div "09:00-17:00 (8h) 0/1" at bounding box center [208, 136] width 120 height 8
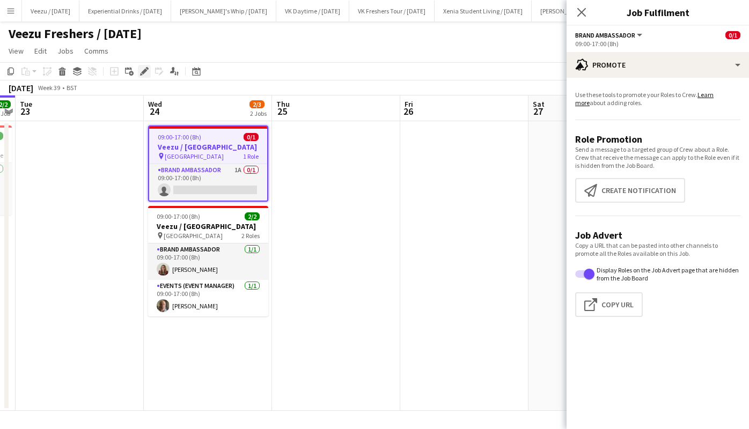
click at [144, 68] on icon "Edit" at bounding box center [144, 71] width 9 height 9
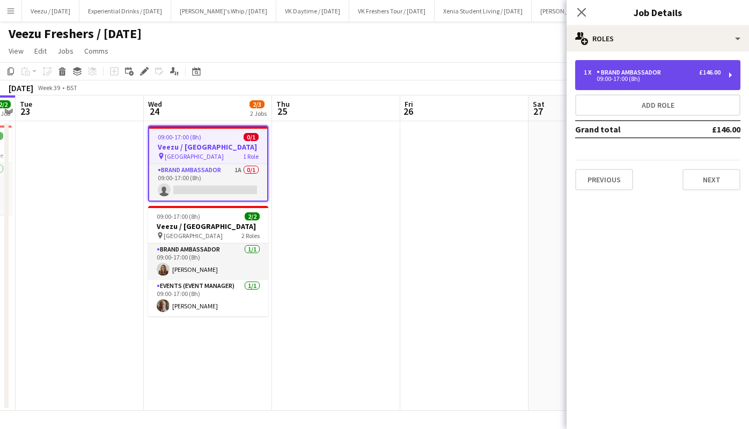
click at [628, 66] on div "1 x Brand Ambassador £146.00 09:00-17:00 (8h)" at bounding box center [657, 75] width 165 height 30
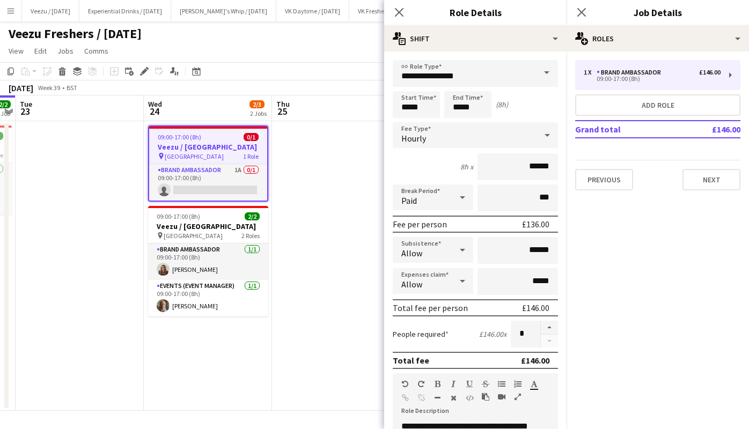
click at [547, 77] on span at bounding box center [547, 73] width 23 height 26
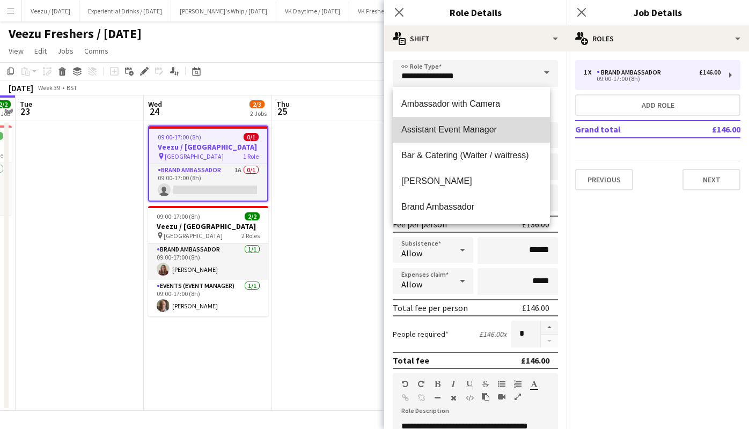
click at [506, 125] on span "Assistant Event Manager" at bounding box center [472, 130] width 140 height 10
type input "**********"
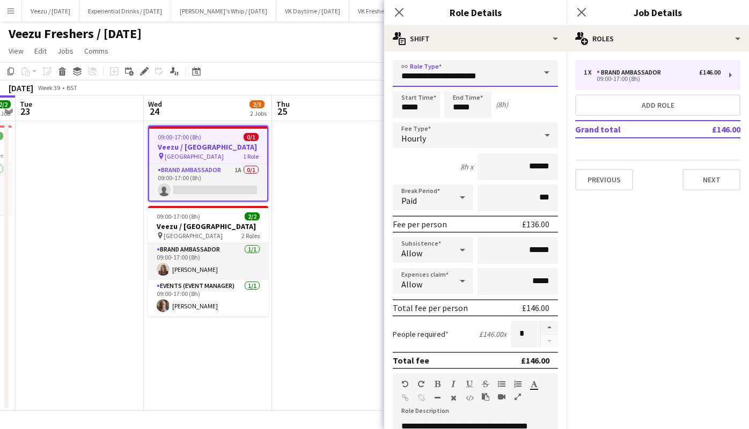
scroll to position [297, 0]
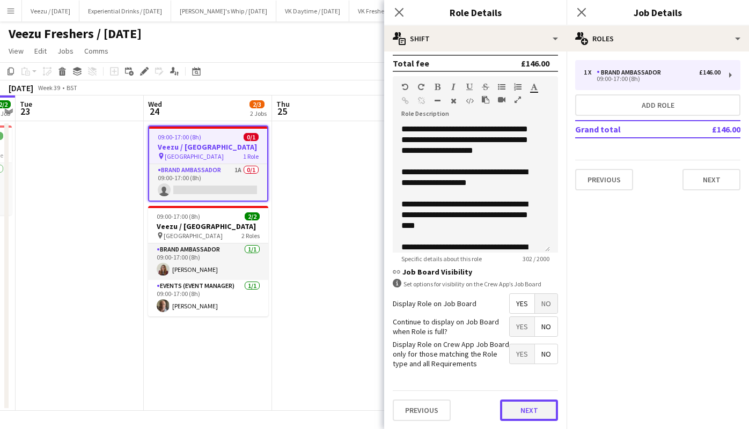
click at [526, 402] on button "Next" at bounding box center [529, 410] width 58 height 21
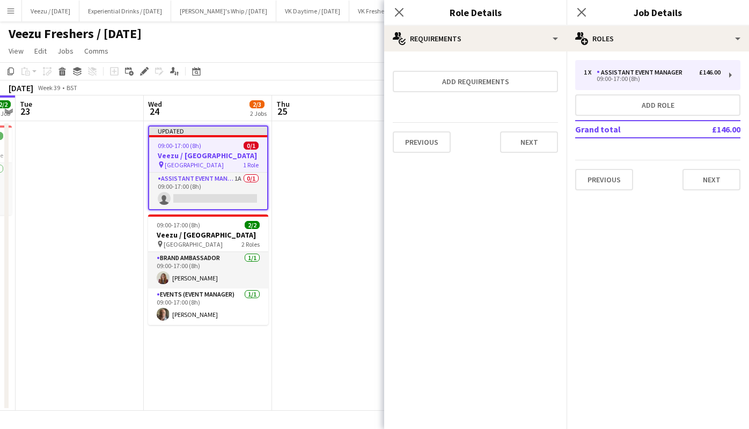
scroll to position [0, 0]
click at [537, 147] on button "Next" at bounding box center [529, 142] width 58 height 21
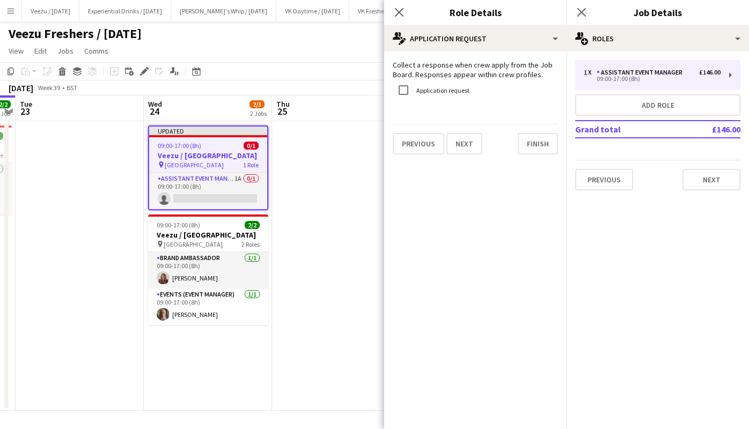
click at [537, 147] on div "Collect a response when crew apply from the Job Board. Responses appear within …" at bounding box center [475, 108] width 183 height 112
click at [537, 147] on button "Finish" at bounding box center [538, 143] width 40 height 21
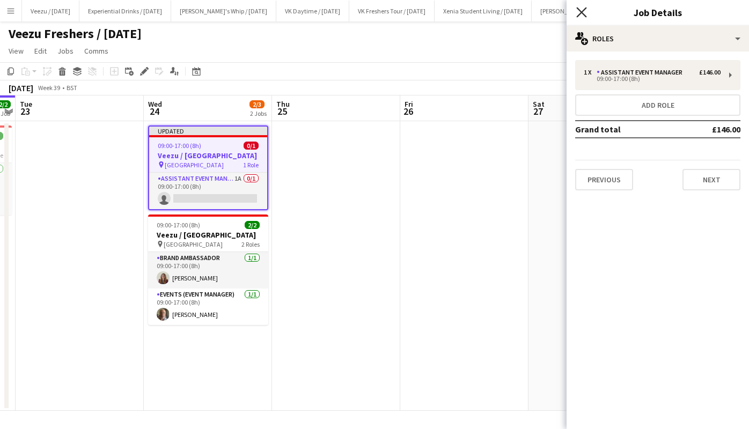
click at [584, 11] on icon "Close pop-in" at bounding box center [582, 12] width 10 height 10
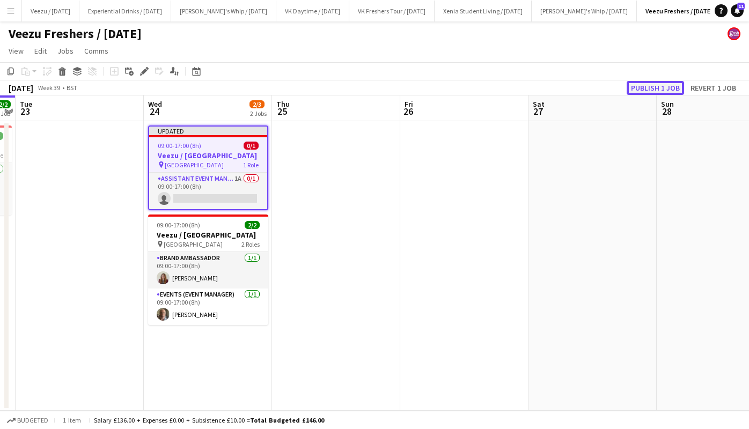
click at [648, 85] on button "Publish 1 job" at bounding box center [655, 88] width 57 height 14
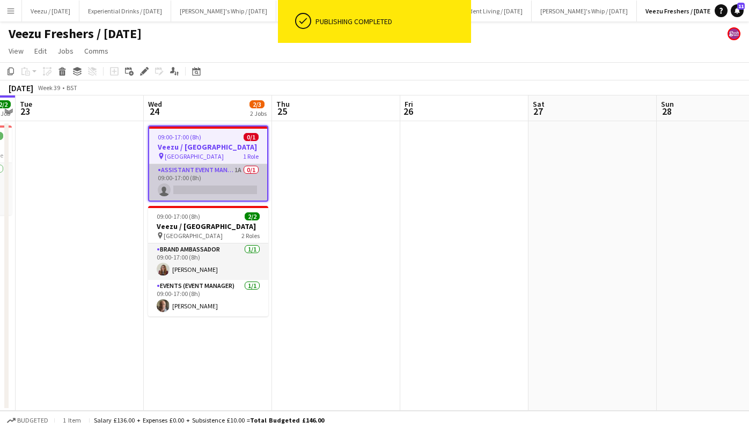
click at [205, 189] on app-card-role "Assistant Event Manager 1A 0/1 09:00-17:00 (8h) single-neutral-actions" at bounding box center [208, 182] width 118 height 37
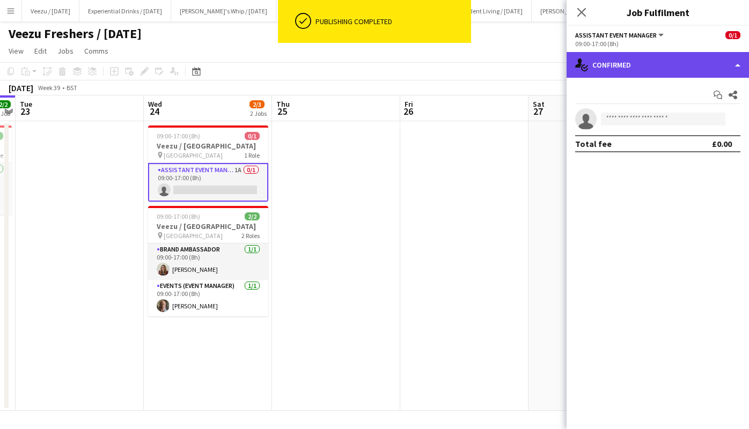
click at [636, 74] on div "single-neutral-actions-check-2 Confirmed" at bounding box center [658, 65] width 183 height 26
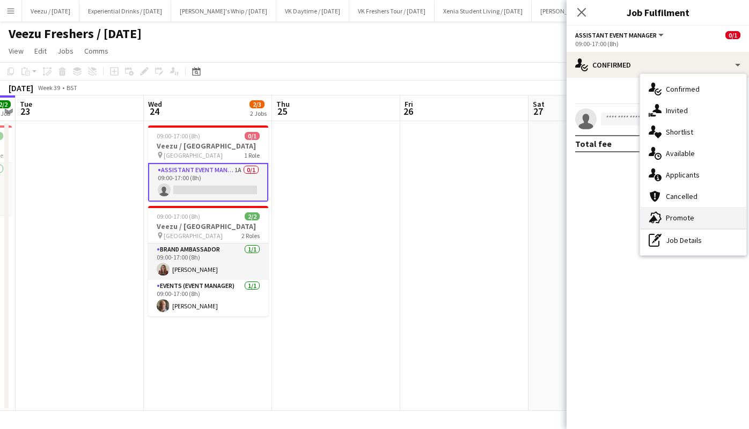
click at [670, 216] on span "Promote" at bounding box center [680, 218] width 28 height 10
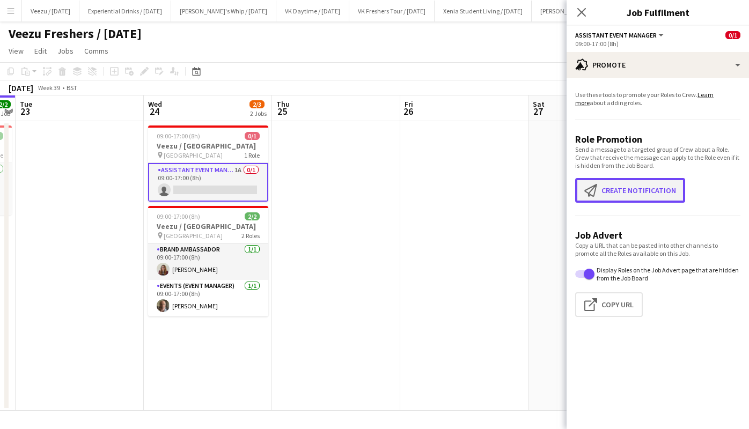
click at [646, 192] on button "Create notification Create notification" at bounding box center [630, 190] width 110 height 25
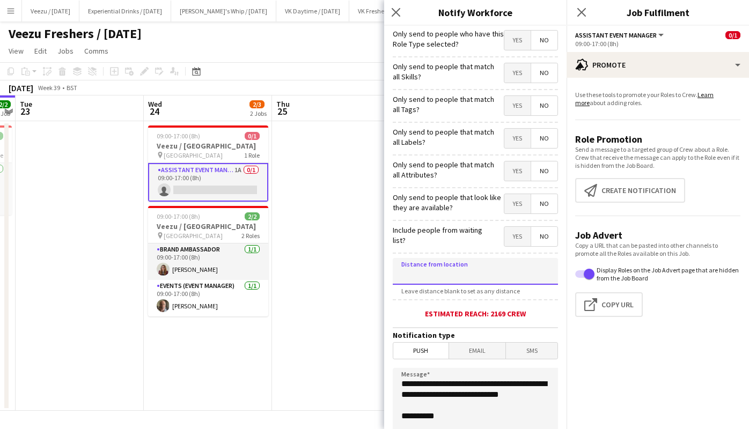
click at [527, 275] on input at bounding box center [475, 271] width 165 height 27
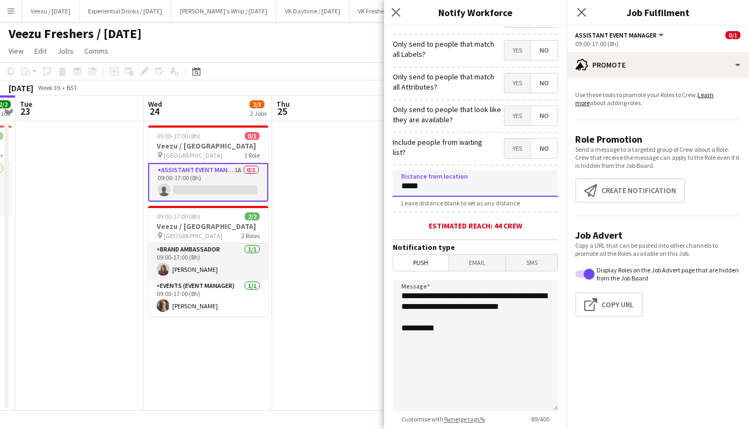
scroll to position [89, 0]
type input "*****"
click at [533, 270] on span "SMS" at bounding box center [532, 262] width 52 height 16
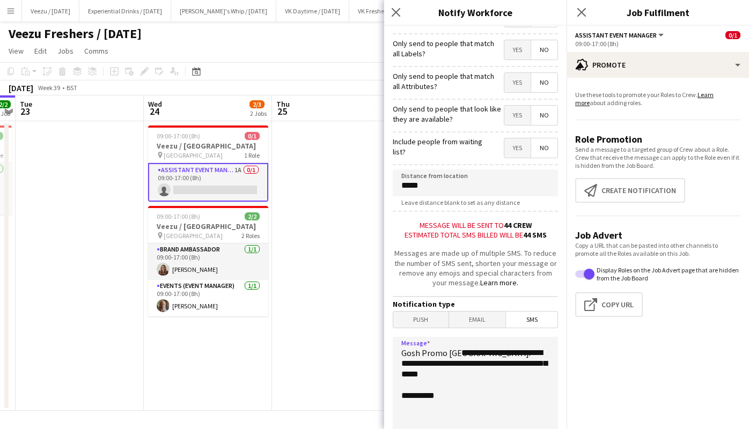
click at [464, 352] on textarea "**********" at bounding box center [475, 403] width 165 height 132
paste textarea "**********"
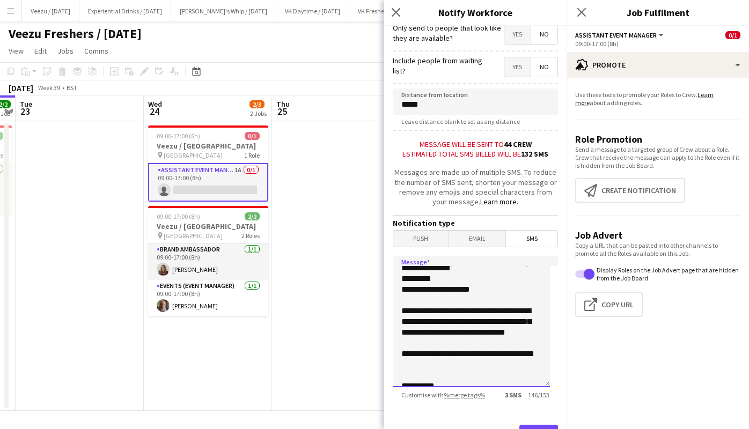
scroll to position [104, 0]
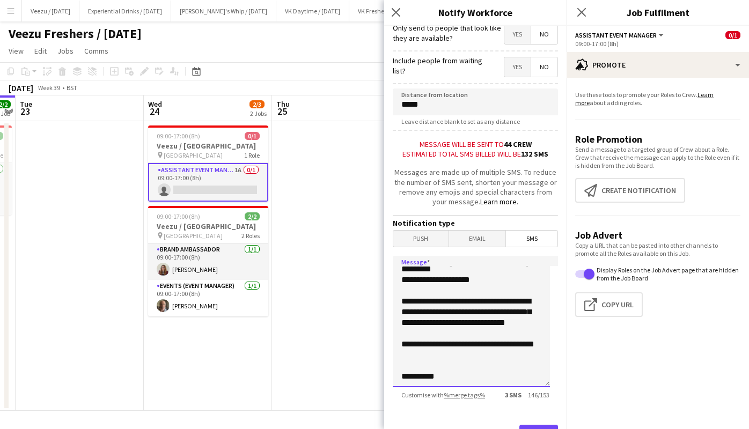
click at [439, 298] on textarea "**********" at bounding box center [471, 322] width 157 height 132
click at [500, 305] on textarea "**********" at bounding box center [471, 322] width 157 height 132
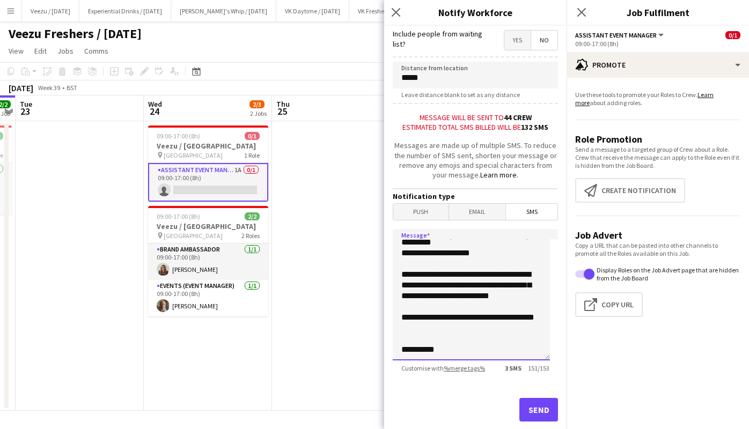
scroll to position [197, 0]
click at [495, 321] on textarea "**********" at bounding box center [471, 295] width 157 height 132
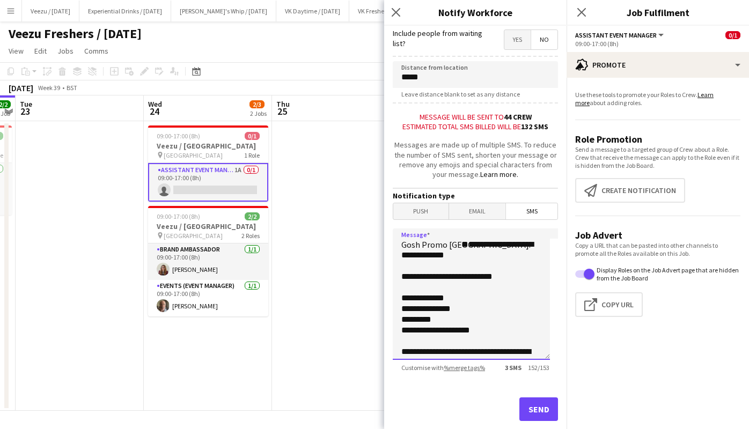
scroll to position [14, 0]
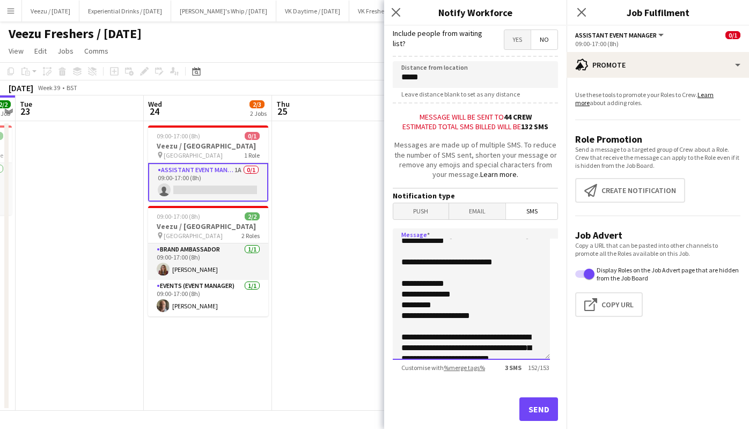
click at [431, 273] on textarea "**********" at bounding box center [471, 295] width 157 height 132
click at [496, 280] on textarea "**********" at bounding box center [471, 295] width 157 height 132
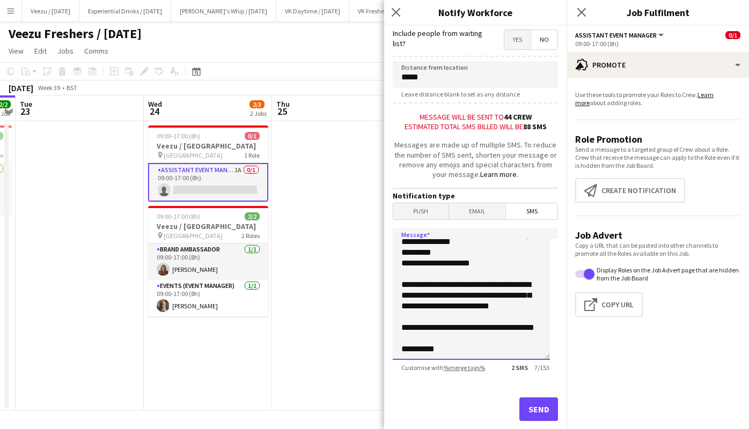
scroll to position [99, 0]
type textarea "**********"
click at [534, 415] on button "Send" at bounding box center [539, 410] width 39 height 24
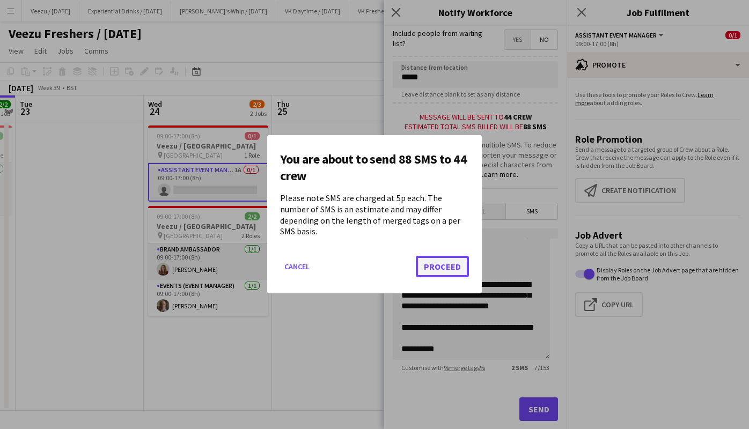
click at [450, 264] on button "Proceed" at bounding box center [442, 267] width 53 height 21
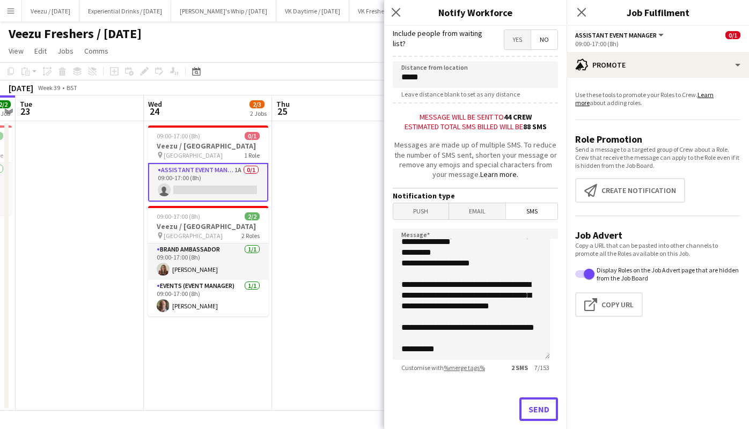
scroll to position [199, 0]
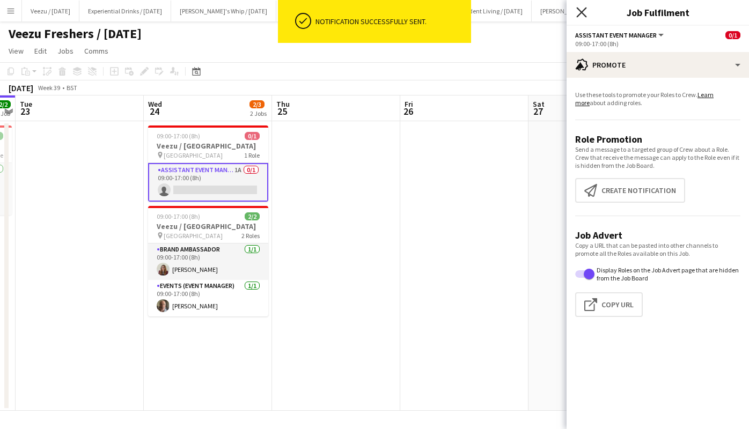
click at [585, 12] on icon "Close pop-in" at bounding box center [582, 12] width 10 height 10
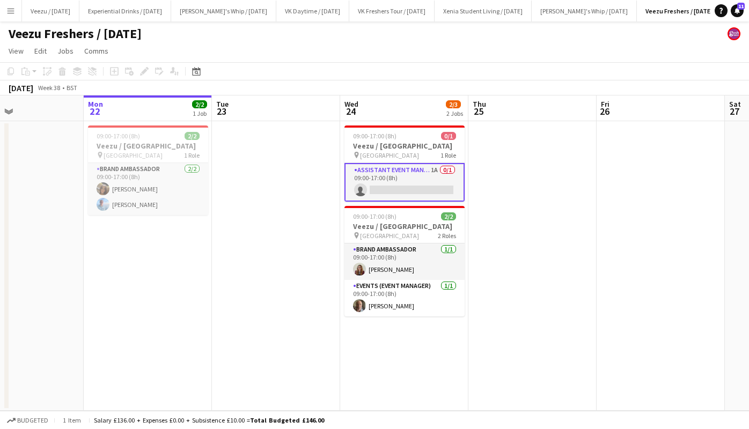
scroll to position [0, 301]
click at [402, 139] on div "09:00-17:00 (8h) 0/1" at bounding box center [405, 136] width 120 height 8
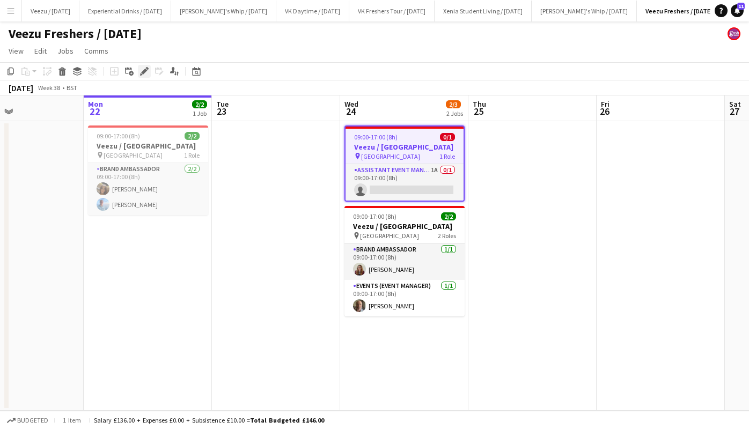
click at [144, 68] on icon "Edit" at bounding box center [144, 71] width 9 height 9
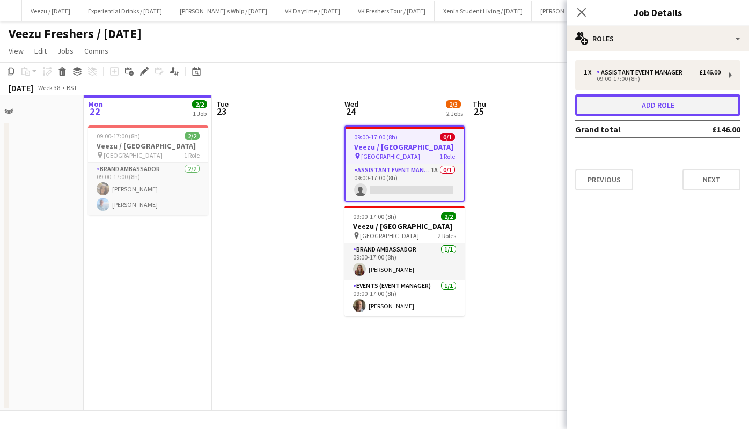
click at [641, 104] on button "Add role" at bounding box center [657, 104] width 165 height 21
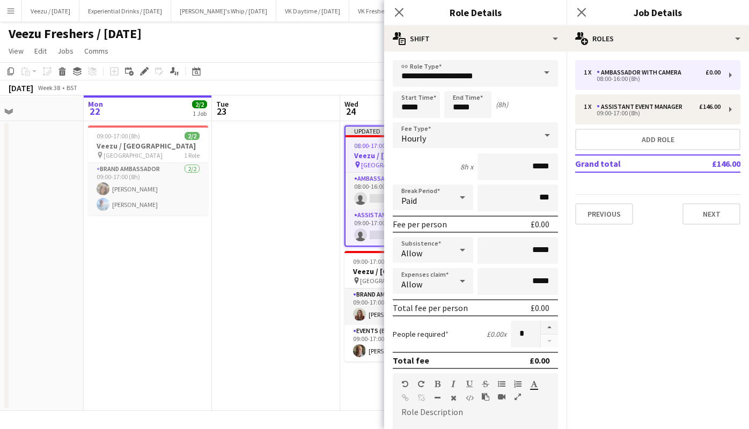
click at [540, 70] on span at bounding box center [547, 73] width 23 height 26
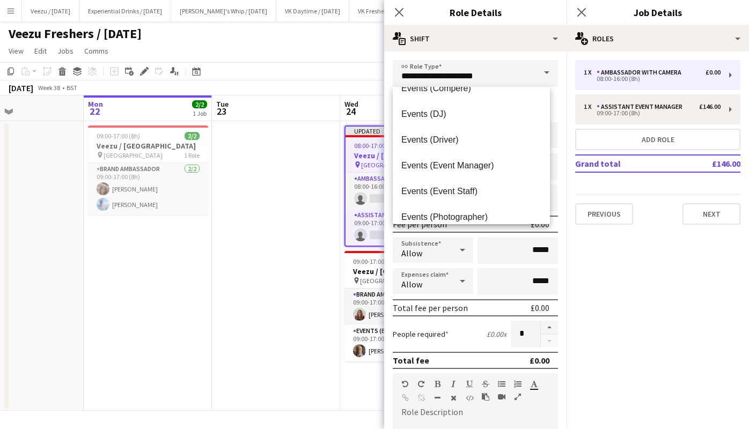
scroll to position [222, 0]
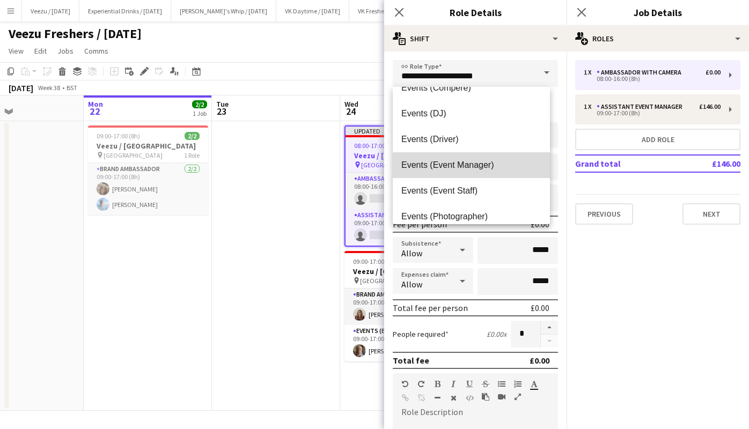
click at [500, 171] on mat-option "Events (Event Manager)" at bounding box center [471, 165] width 157 height 26
type input "**********"
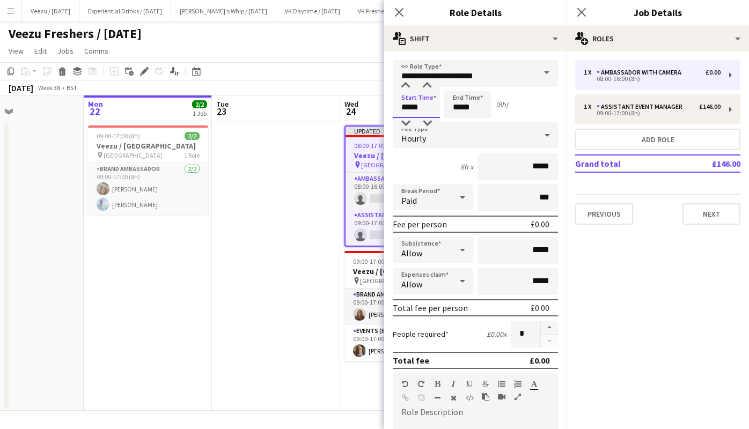
click at [420, 106] on input "*****" at bounding box center [416, 104] width 47 height 27
click at [427, 88] on div at bounding box center [427, 86] width 21 height 11
type input "*****"
click at [427, 88] on div at bounding box center [427, 86] width 21 height 11
click at [453, 109] on input "*****" at bounding box center [467, 104] width 47 height 27
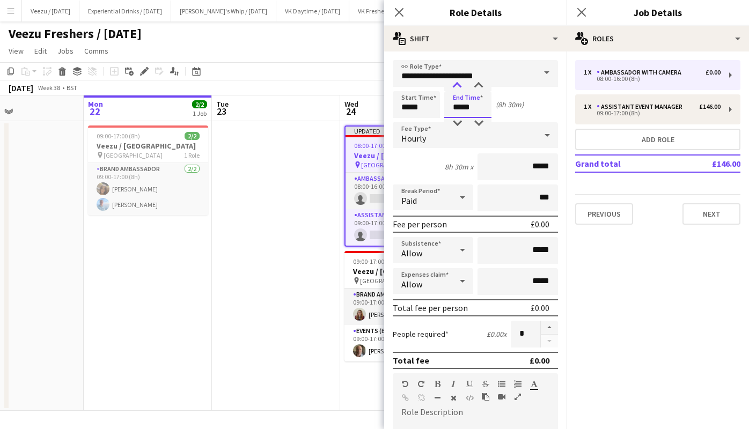
click at [460, 81] on div at bounding box center [457, 86] width 21 height 11
click at [482, 83] on div at bounding box center [478, 86] width 21 height 11
type input "*****"
click at [482, 83] on div at bounding box center [478, 86] width 21 height 11
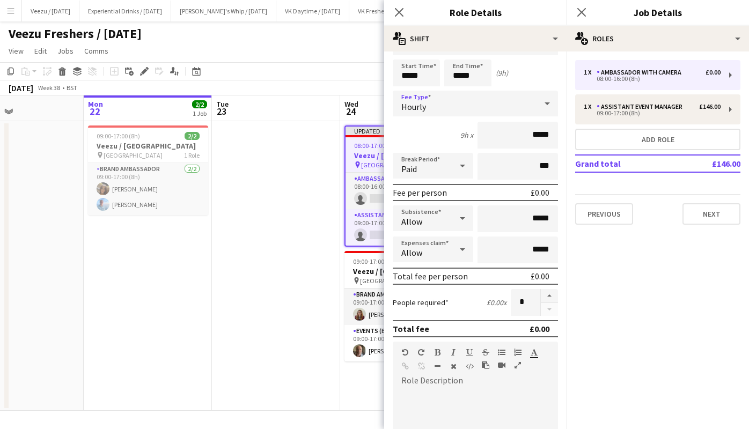
click at [541, 104] on icon at bounding box center [547, 103] width 13 height 21
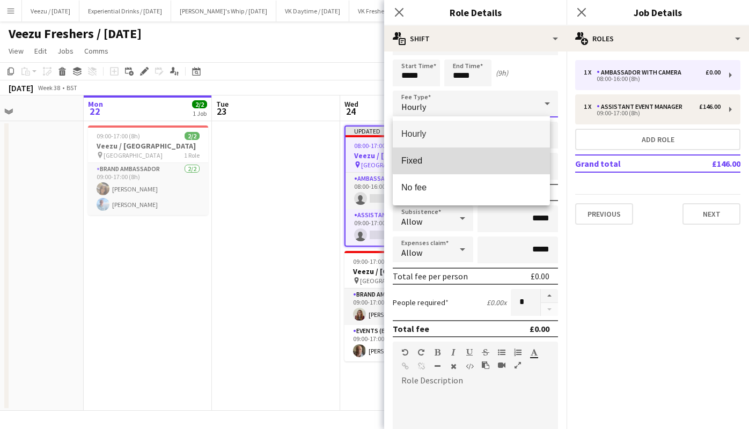
click at [502, 154] on mat-option "Fixed" at bounding box center [471, 161] width 157 height 27
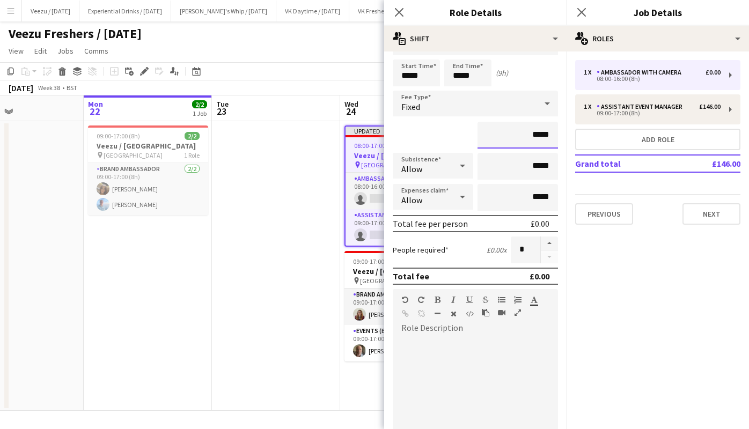
click at [526, 138] on input "*****" at bounding box center [518, 135] width 81 height 27
paste input "**"
type input "*******"
click at [451, 349] on div at bounding box center [475, 401] width 165 height 129
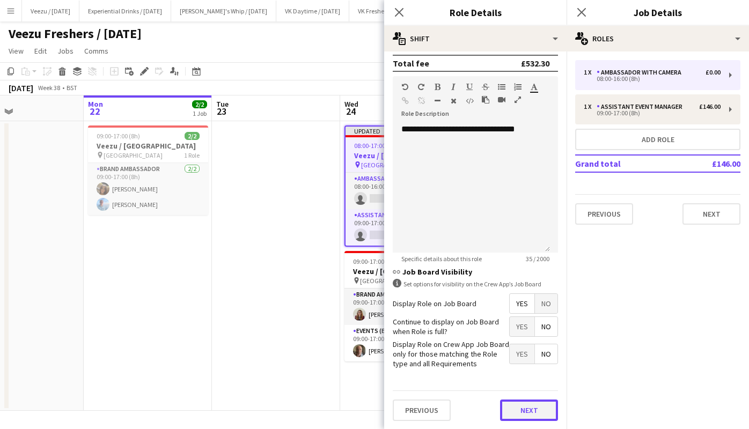
click at [520, 404] on button "Next" at bounding box center [529, 410] width 58 height 21
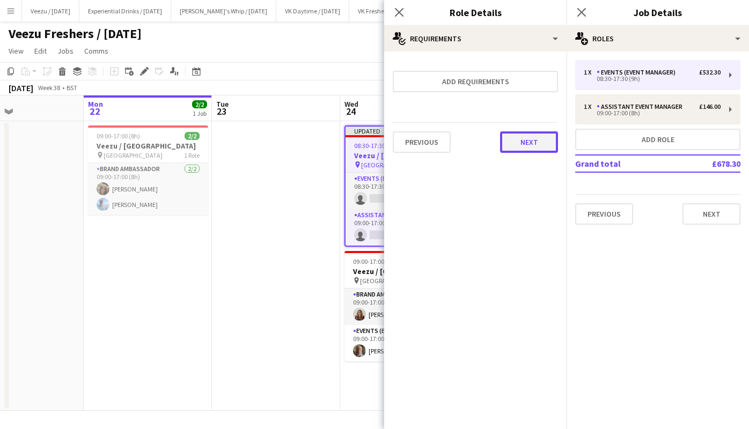
click at [534, 133] on button "Next" at bounding box center [529, 142] width 58 height 21
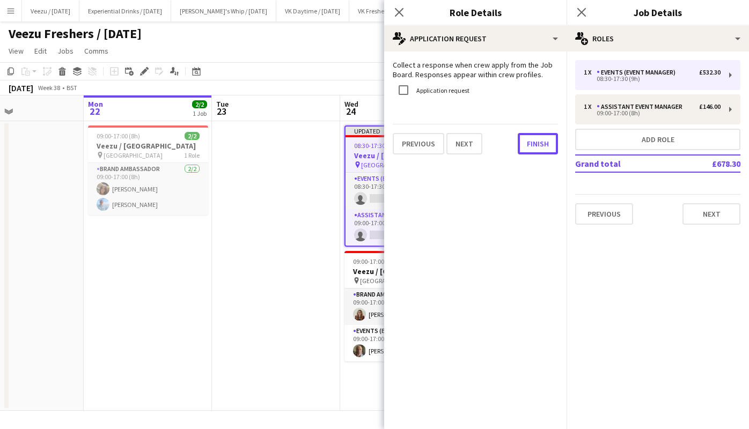
click at [534, 133] on button "Finish" at bounding box center [538, 143] width 40 height 21
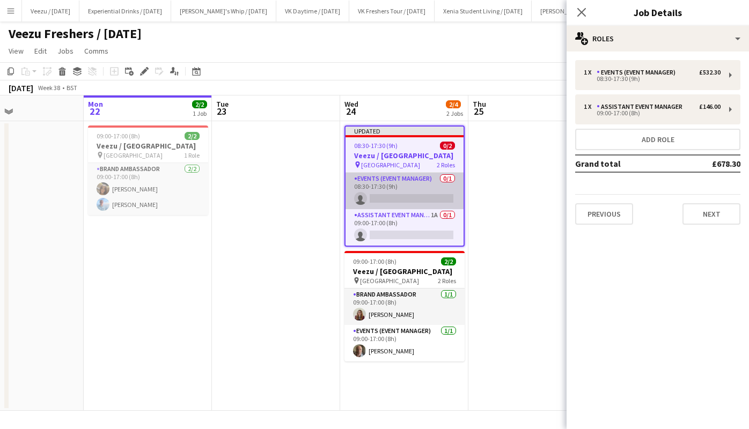
click at [410, 200] on app-card-role "Events (Event Manager) 0/1 08:30-17:30 (9h) single-neutral-actions" at bounding box center [405, 191] width 118 height 37
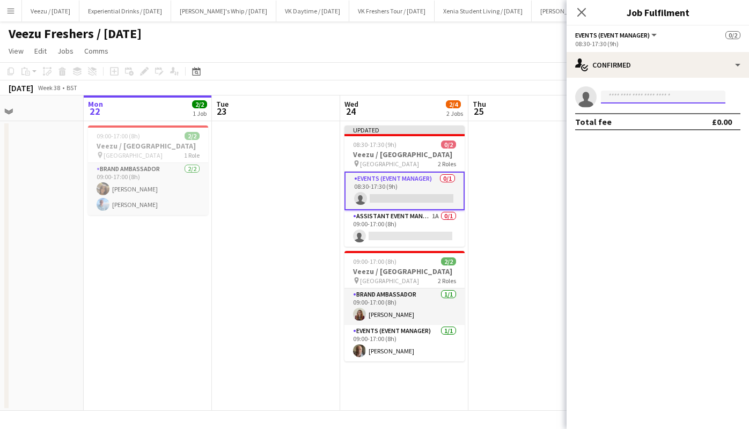
click at [622, 97] on input at bounding box center [663, 97] width 125 height 13
type input "***"
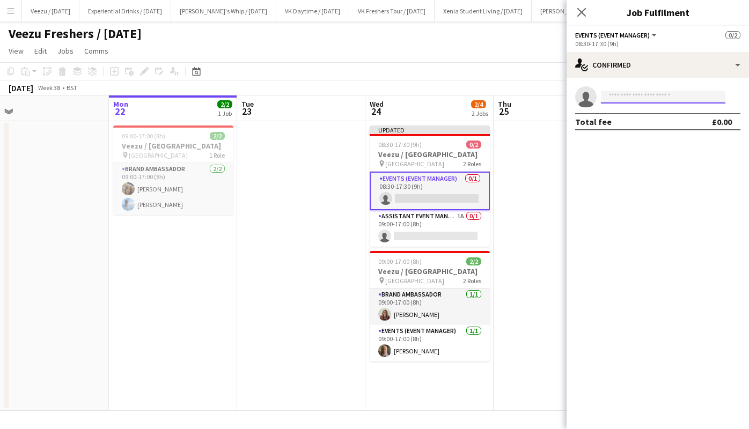
scroll to position [0, 405]
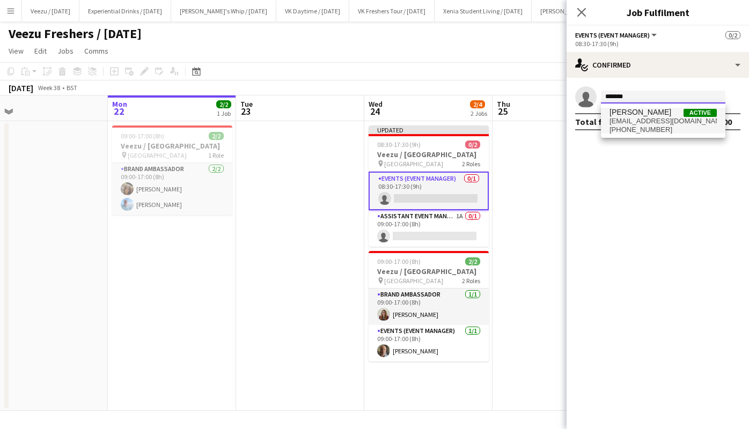
type input "*******"
click at [667, 121] on span "[EMAIL_ADDRESS][DOMAIN_NAME]" at bounding box center [663, 121] width 107 height 9
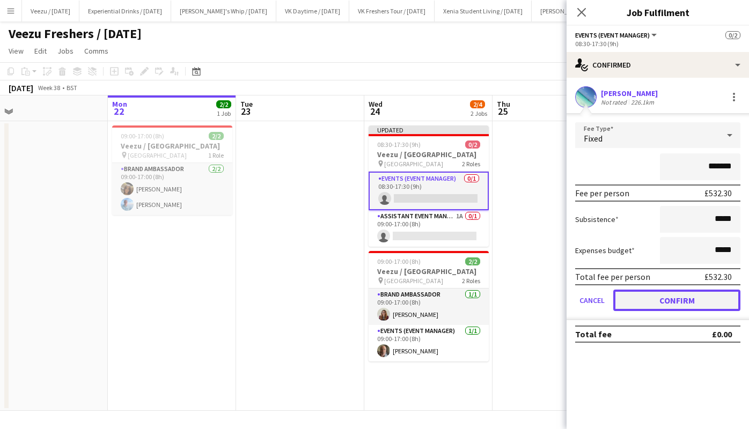
click at [668, 303] on button "Confirm" at bounding box center [677, 300] width 127 height 21
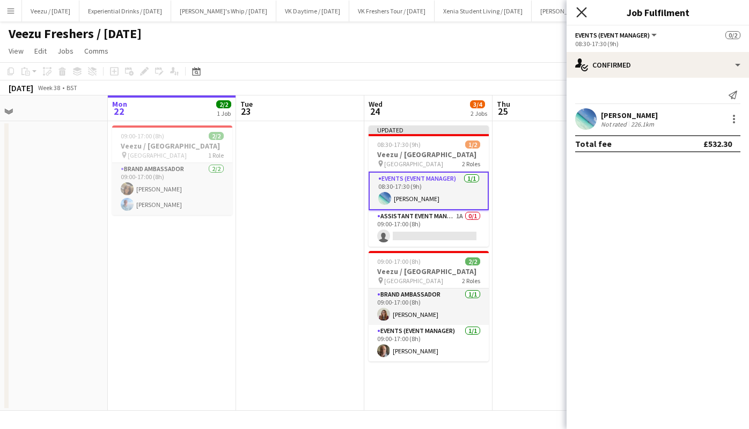
click at [582, 13] on icon at bounding box center [582, 12] width 10 height 10
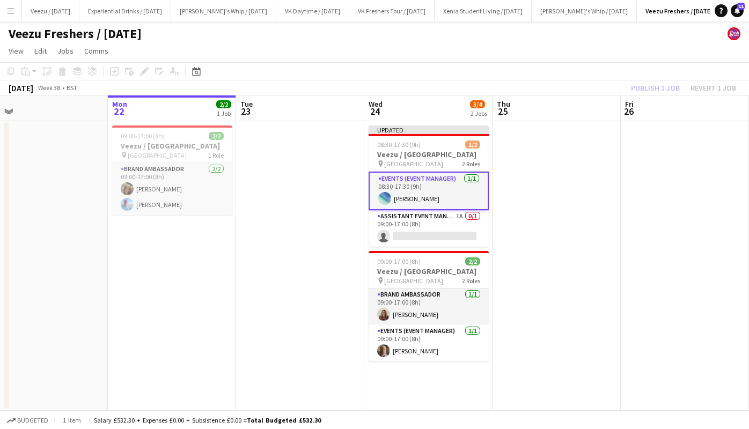
click at [655, 87] on div "Publish 1 job Revert 1 job" at bounding box center [683, 88] width 131 height 14
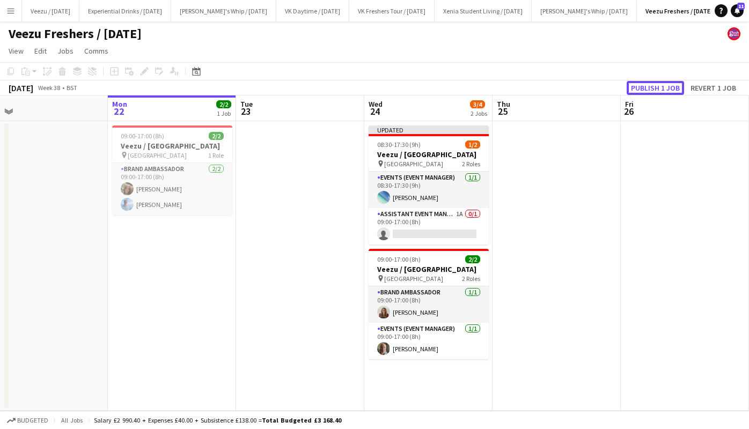
click at [655, 87] on button "Publish 1 job" at bounding box center [655, 88] width 57 height 14
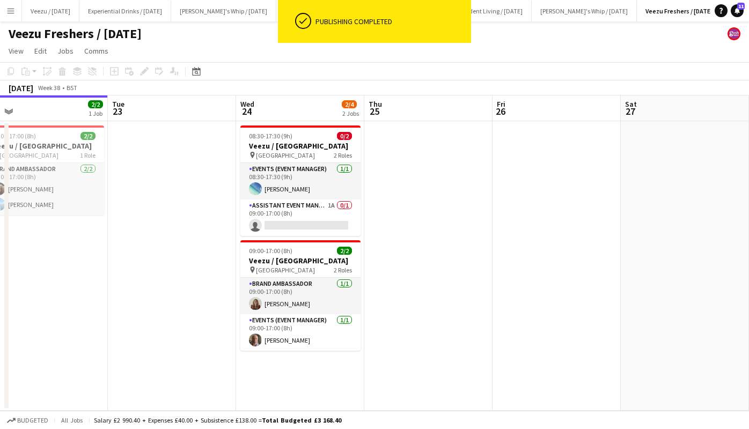
scroll to position [0, 384]
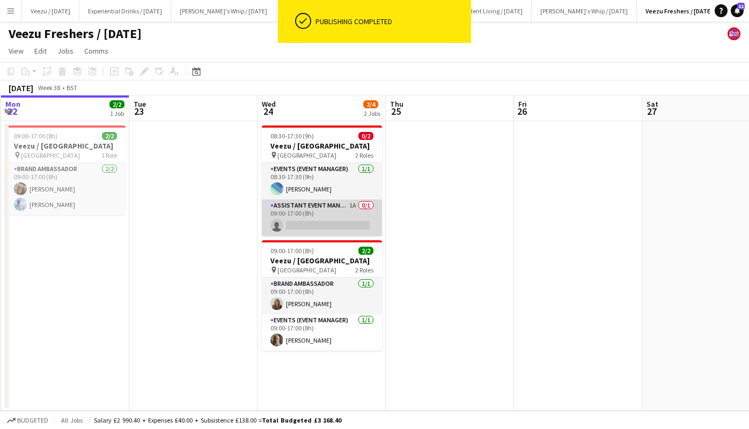
click at [336, 216] on app-card-role "Assistant Event Manager 1A 0/1 09:00-17:00 (8h) single-neutral-actions" at bounding box center [322, 218] width 120 height 37
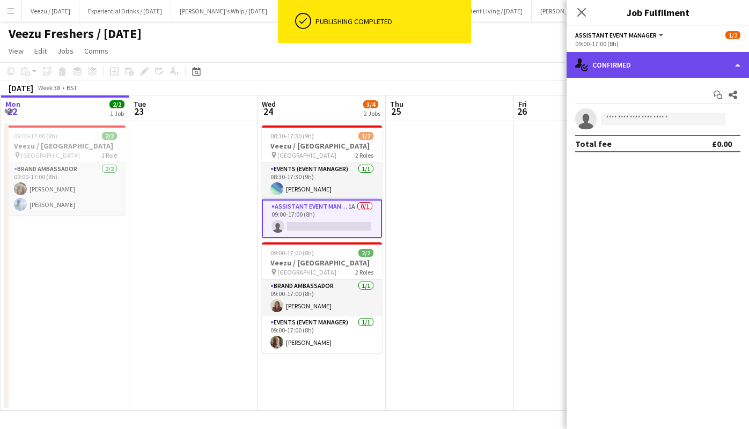
click at [618, 63] on div "single-neutral-actions-check-2 Confirmed" at bounding box center [658, 65] width 183 height 26
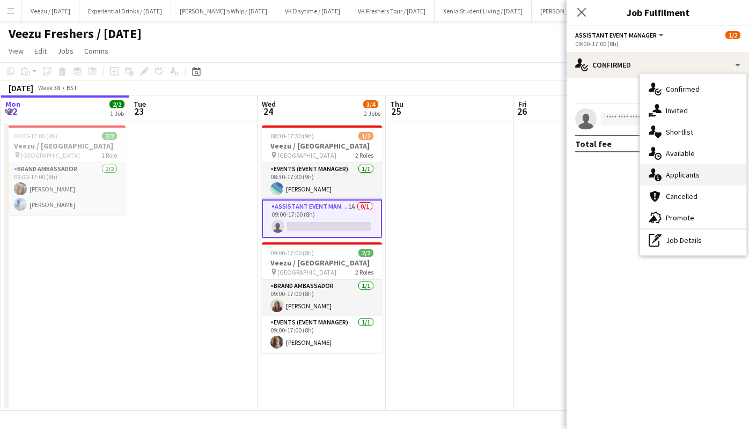
click at [679, 171] on span "Applicants" at bounding box center [683, 175] width 34 height 10
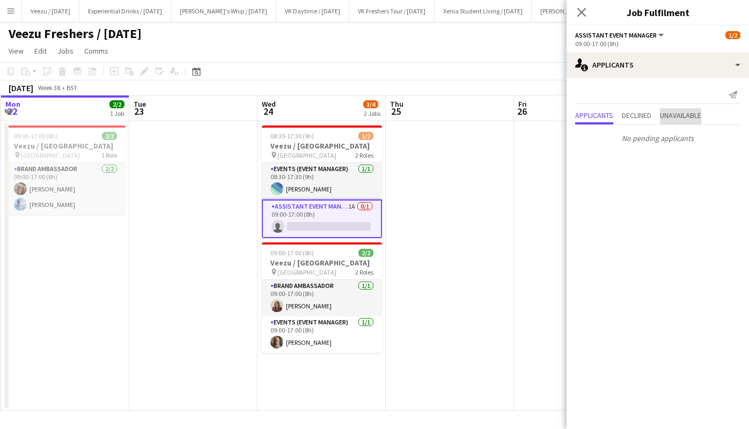
click at [691, 112] on span "Unavailable" at bounding box center [680, 116] width 41 height 8
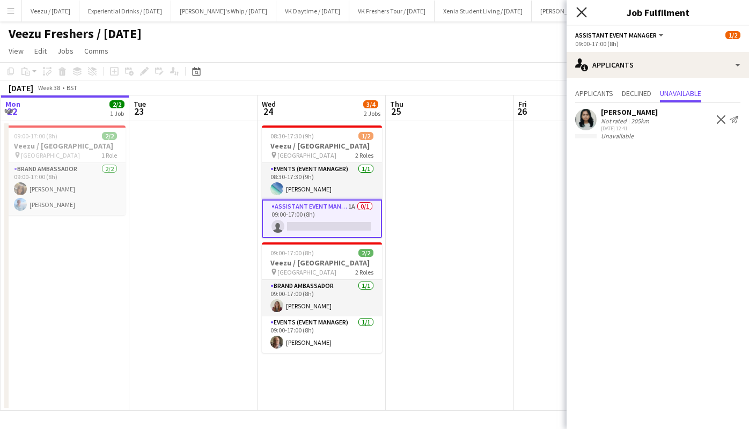
click at [584, 13] on icon "Close pop-in" at bounding box center [582, 12] width 10 height 10
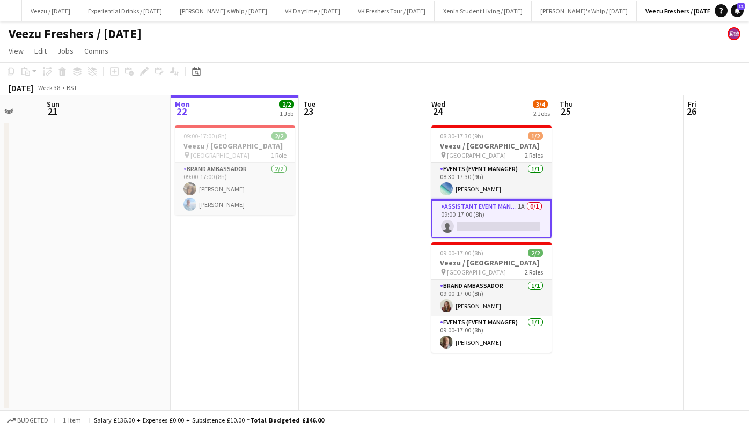
scroll to position [0, 342]
